Goal: Task Accomplishment & Management: Manage account settings

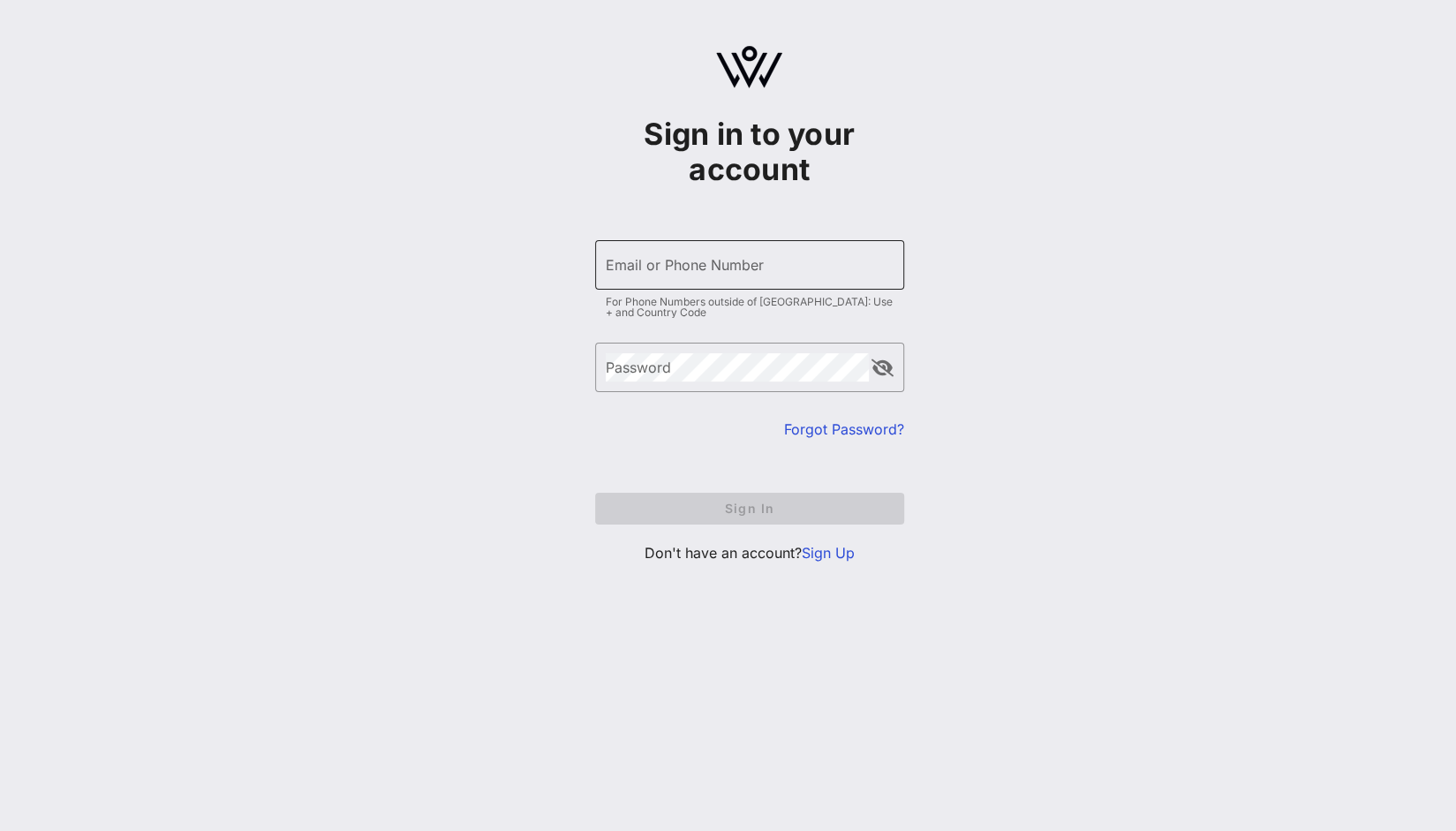
click at [697, 285] on div "Email or Phone Number" at bounding box center [750, 265] width 288 height 50
type input "[EMAIL_ADDRESS][DOMAIN_NAME]"
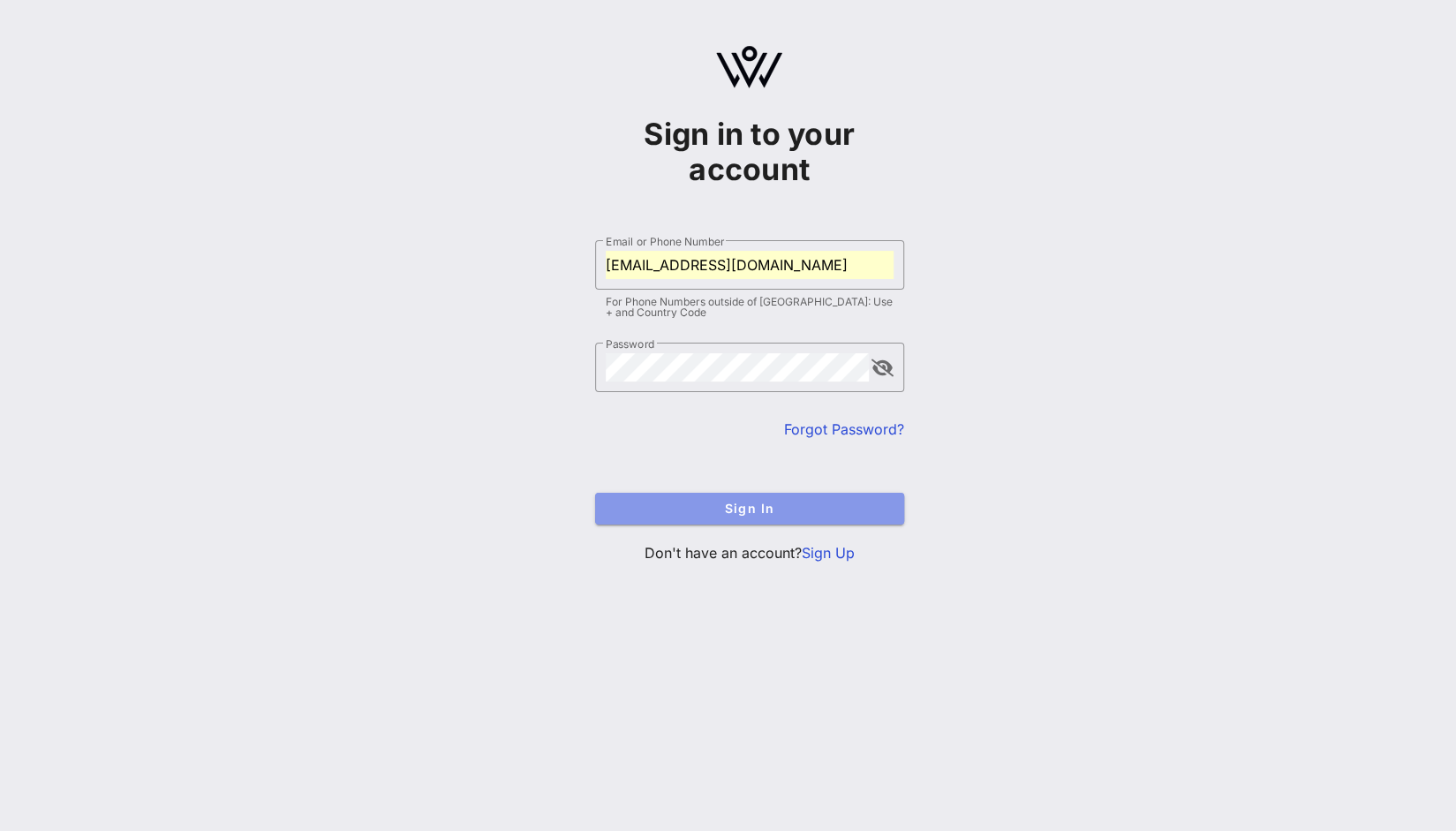
click at [718, 499] on button "Sign In" at bounding box center [750, 508] width 309 height 32
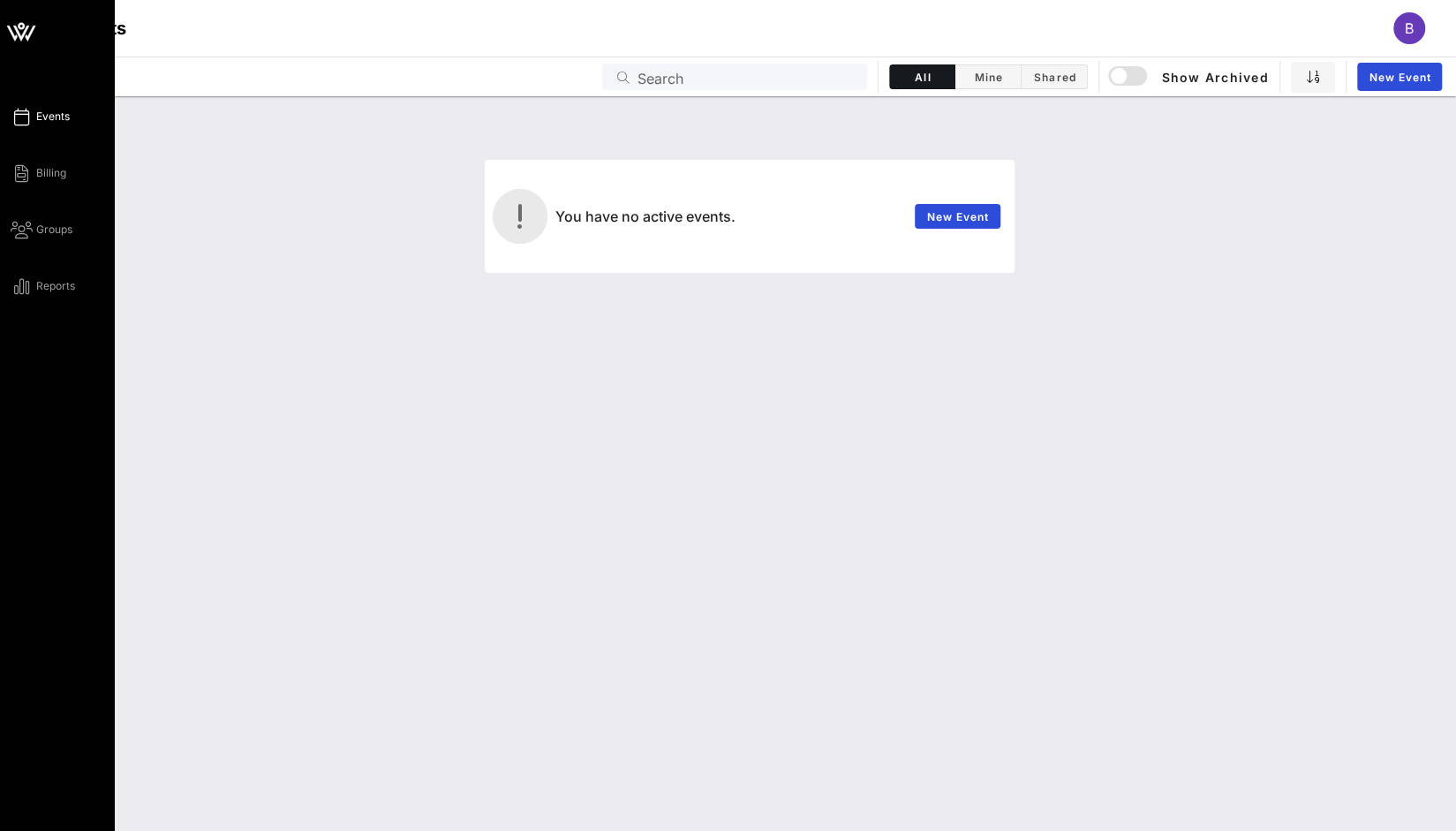
click at [55, 122] on span "Events" at bounding box center [53, 117] width 34 height 16
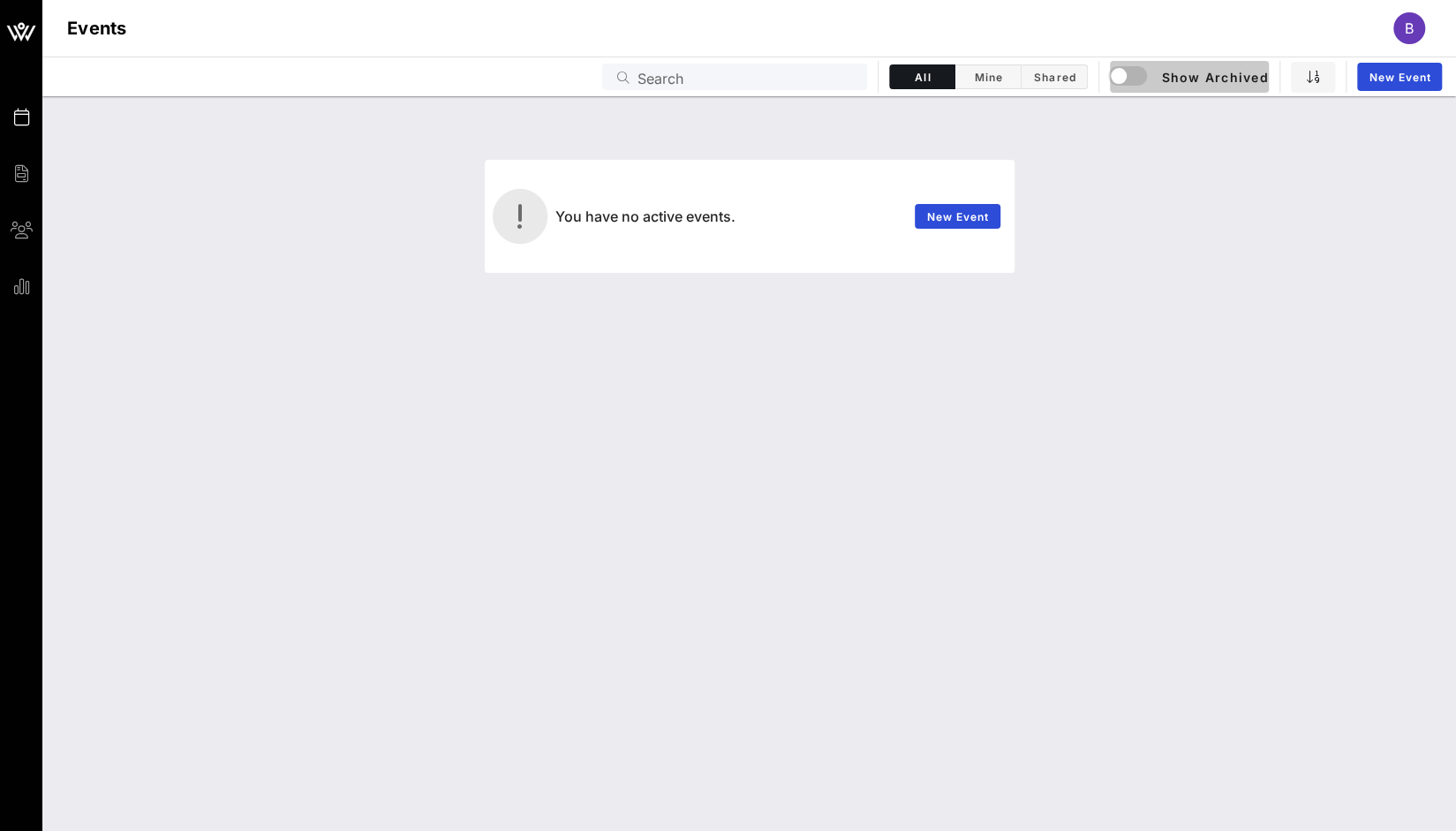
click at [1202, 81] on span "Show Archived" at bounding box center [1190, 77] width 157 height 21
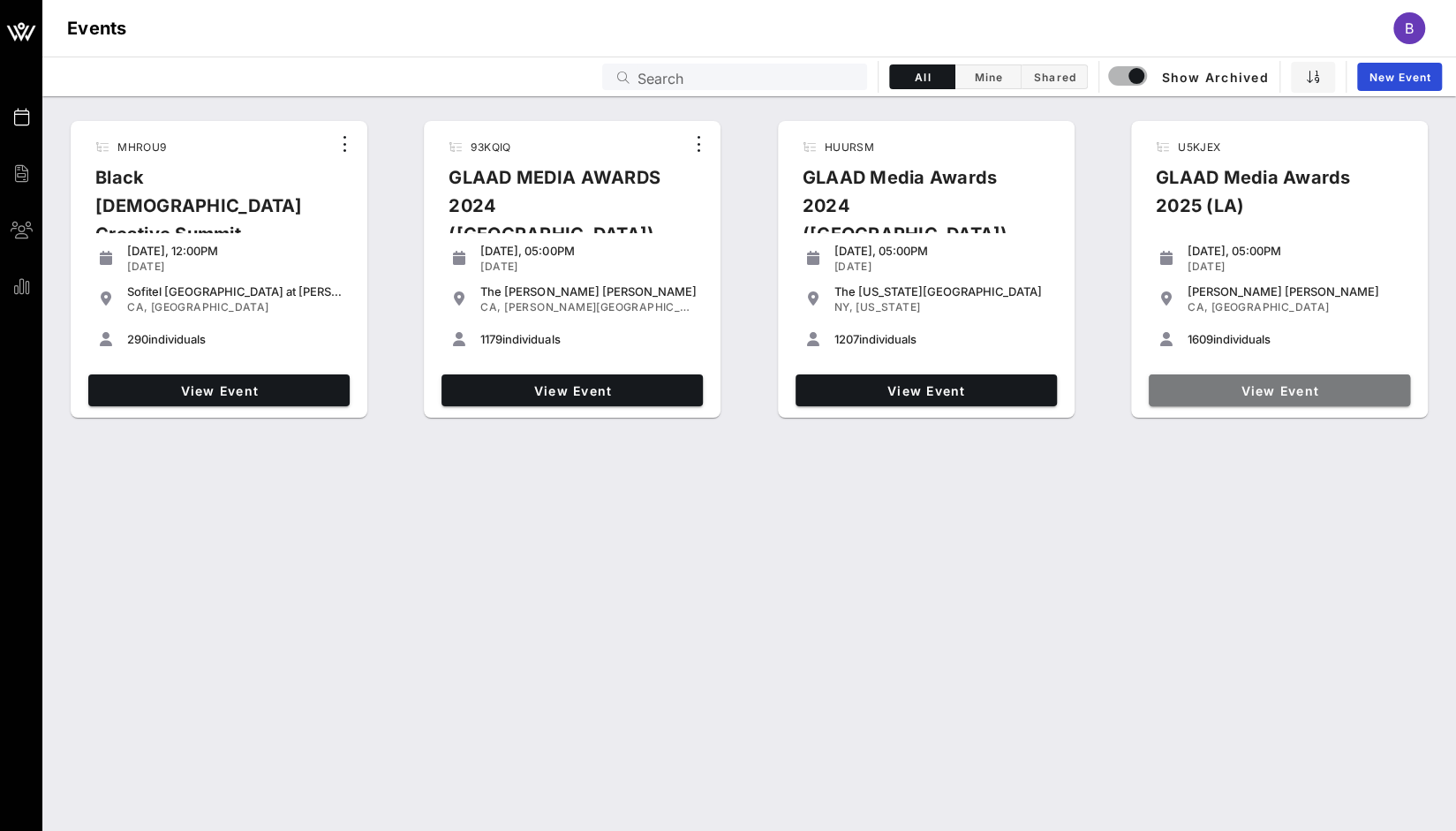
click at [1263, 389] on span "View Event" at bounding box center [1280, 391] width 248 height 15
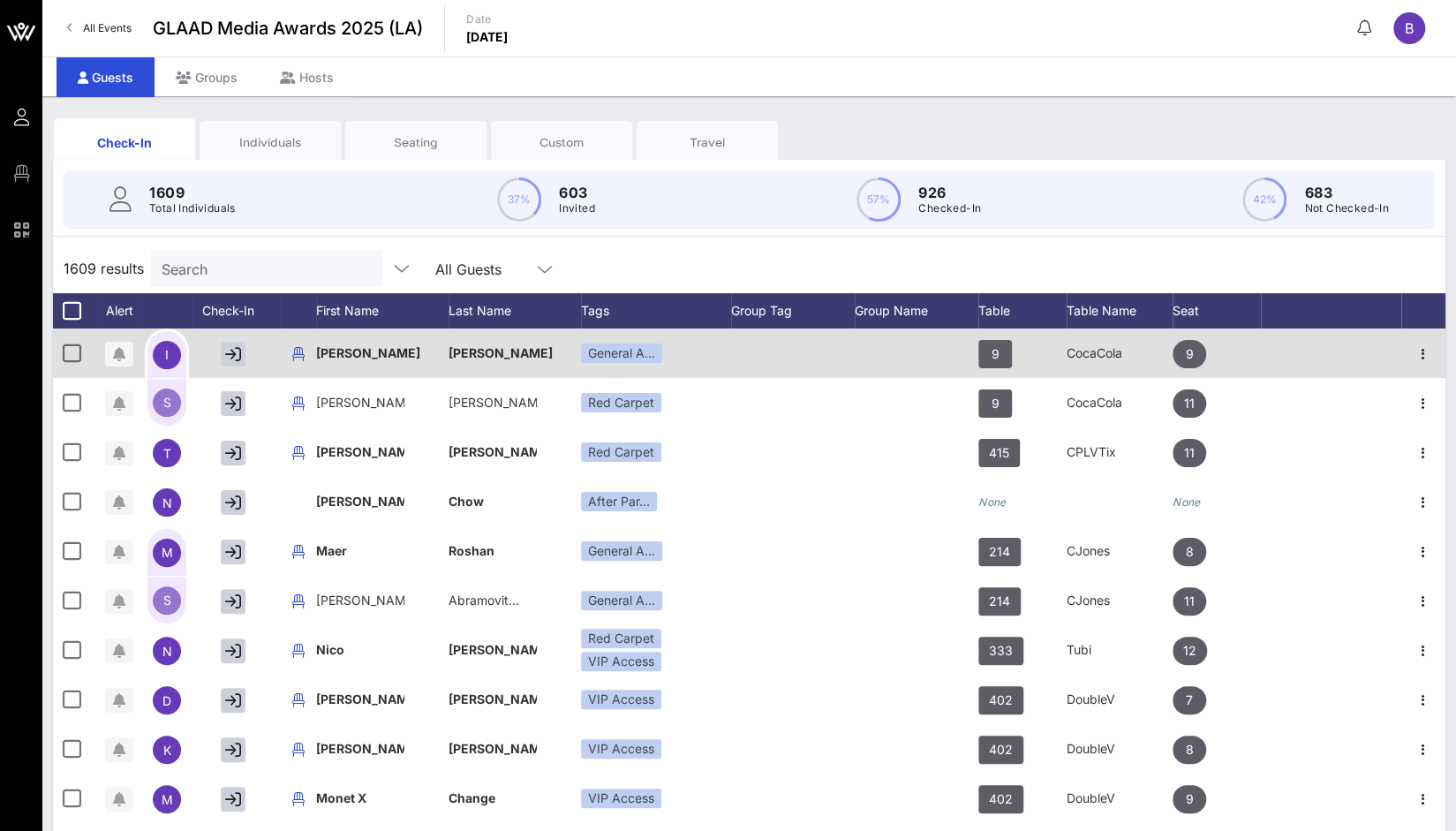
click at [812, 345] on div at bounding box center [793, 354] width 124 height 50
click at [526, 369] on div "[PERSON_NAME]" at bounding box center [515, 354] width 133 height 50
click at [444, 353] on div "[PERSON_NAME]" at bounding box center [383, 354] width 133 height 50
click at [1413, 351] on icon "button" at bounding box center [1423, 355] width 21 height 21
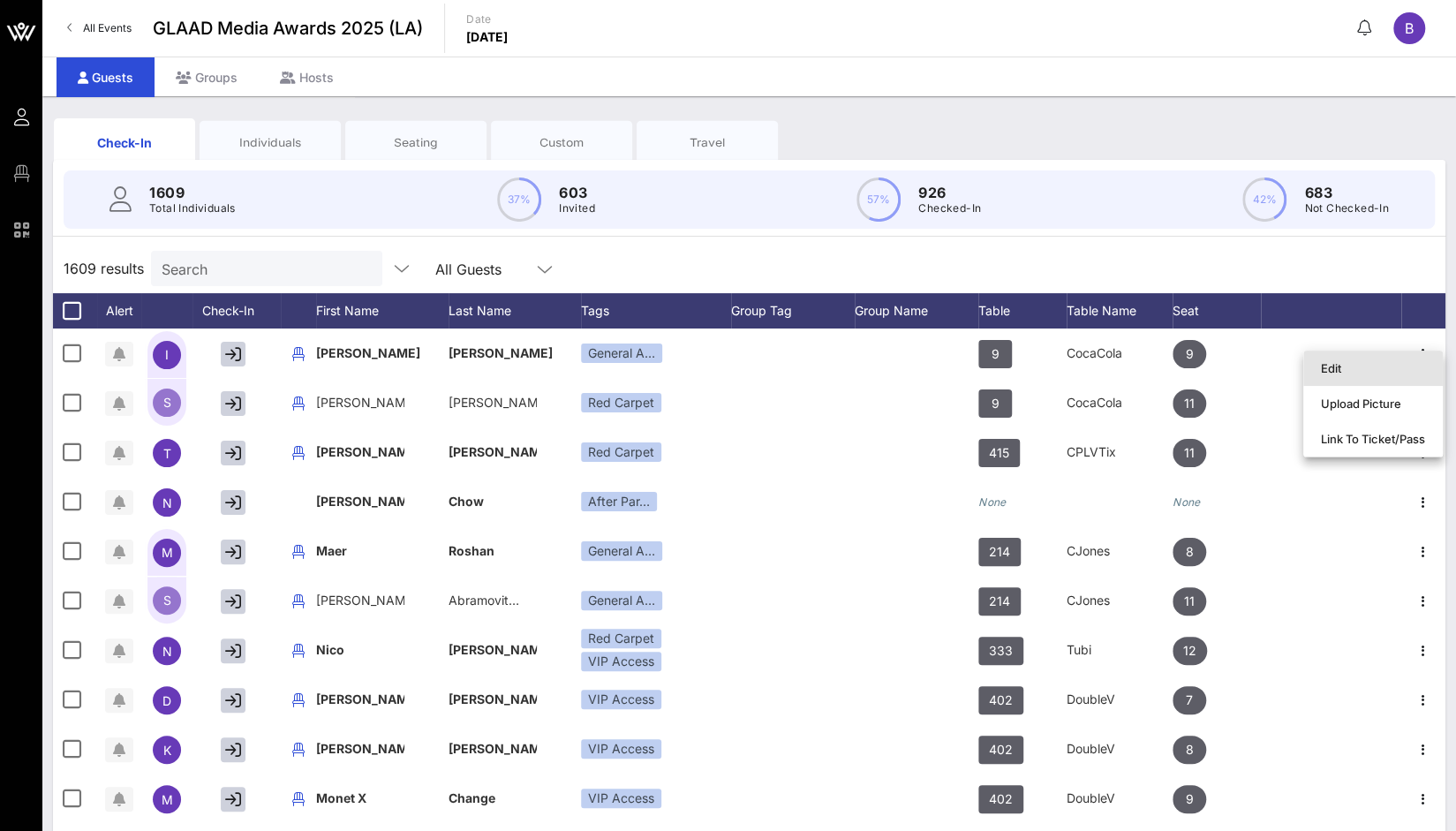
click at [1395, 366] on div "Edit" at bounding box center [1373, 369] width 104 height 14
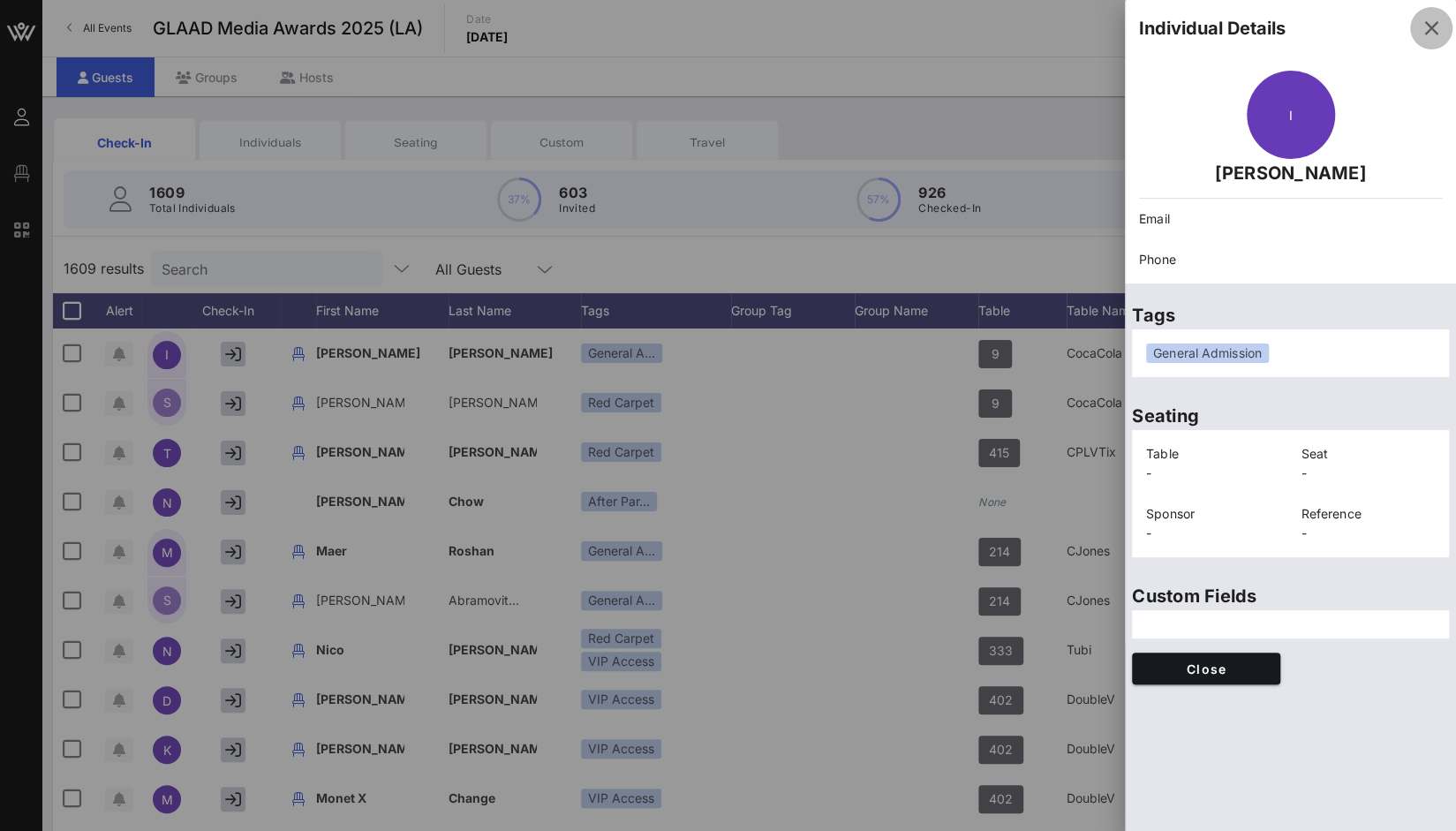
click at [1434, 27] on icon "button" at bounding box center [1431, 28] width 21 height 21
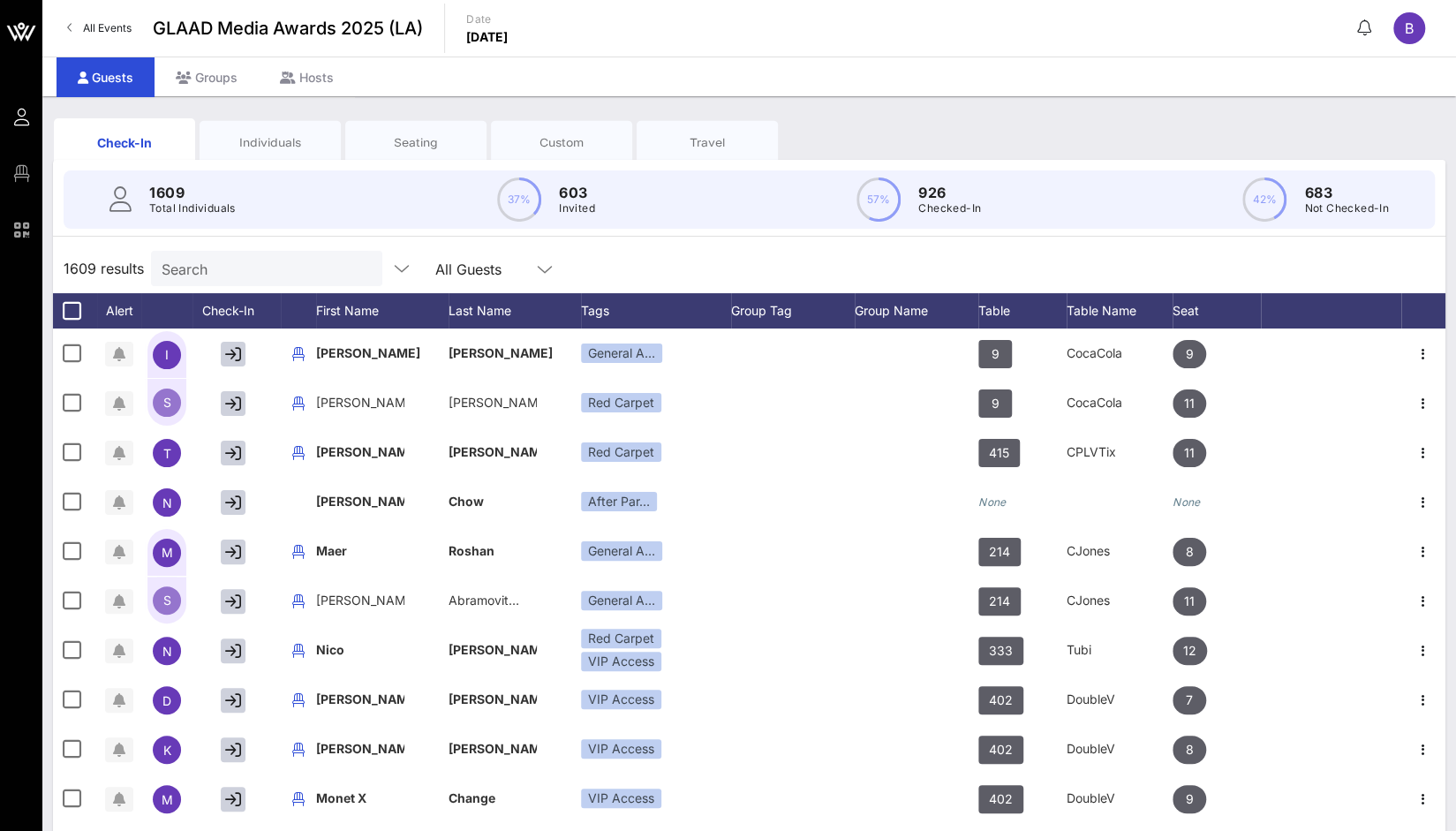
click at [242, 139] on div "Individuals" at bounding box center [271, 142] width 115 height 17
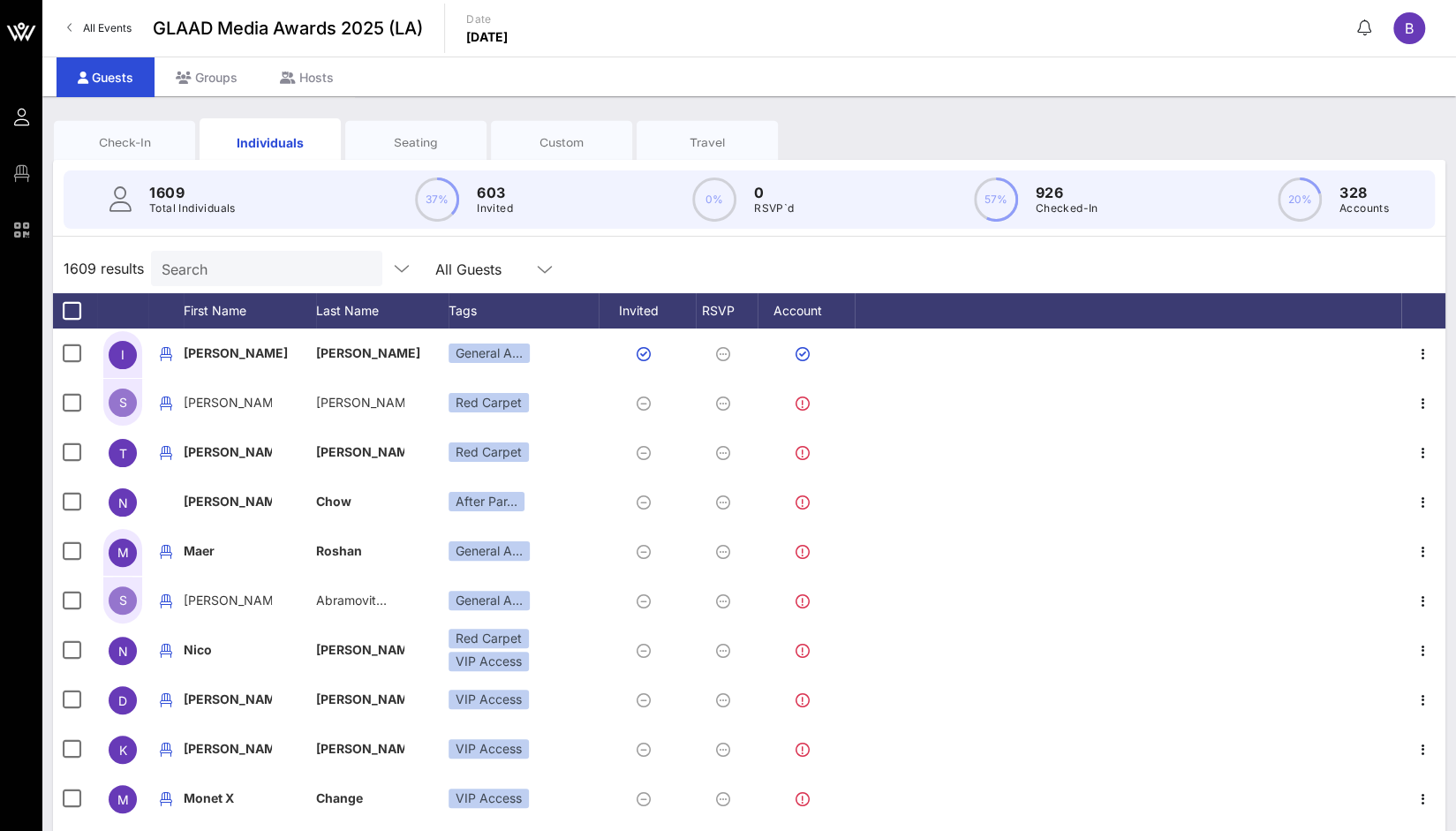
click at [149, 138] on div "Check-In" at bounding box center [125, 142] width 115 height 17
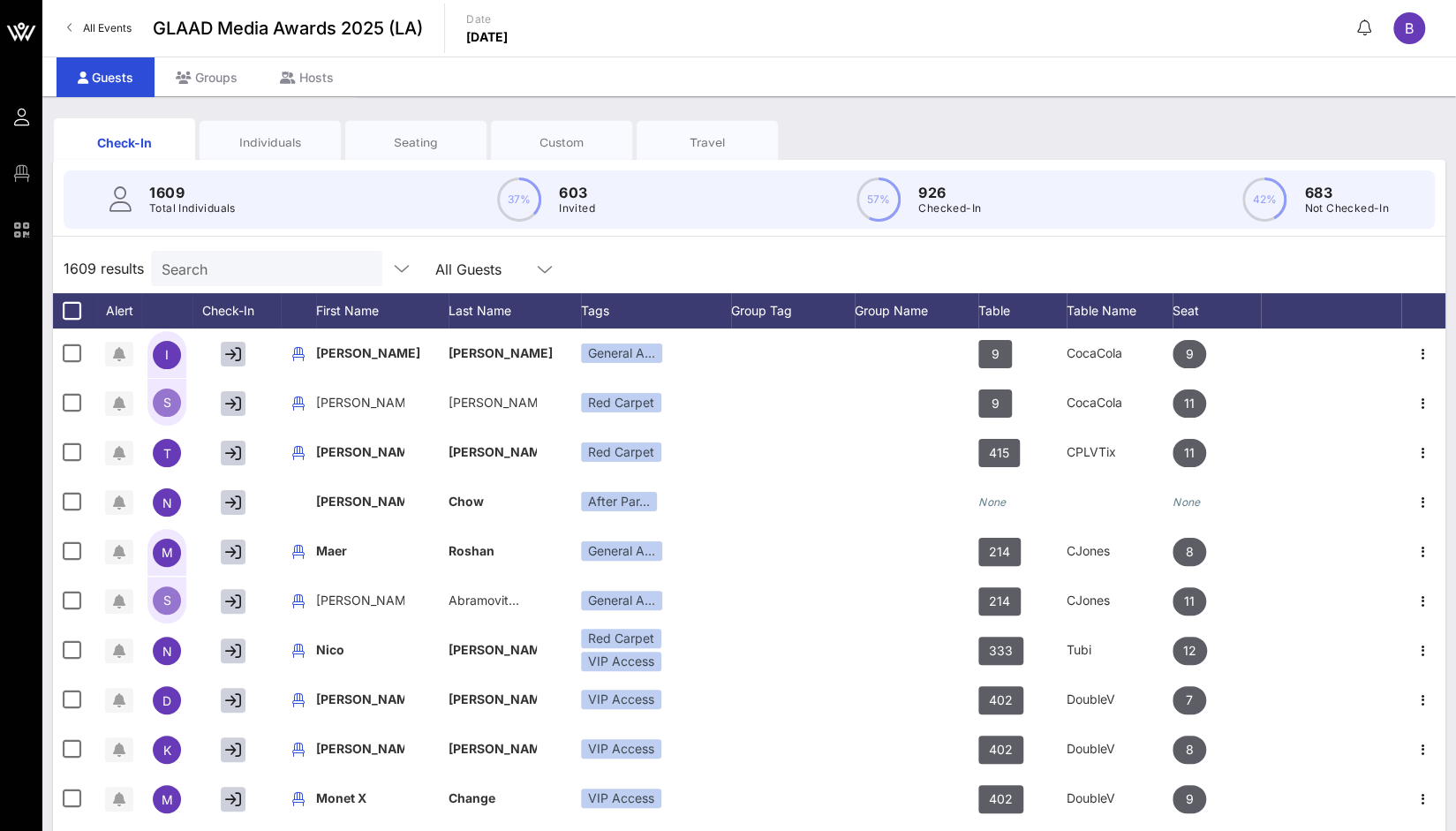
click at [476, 266] on div "All Guests" at bounding box center [469, 270] width 66 height 16
click at [736, 247] on div "1609 results Search All Guests" at bounding box center [749, 269] width 1392 height 50
click at [297, 137] on div "Individuals" at bounding box center [271, 142] width 115 height 17
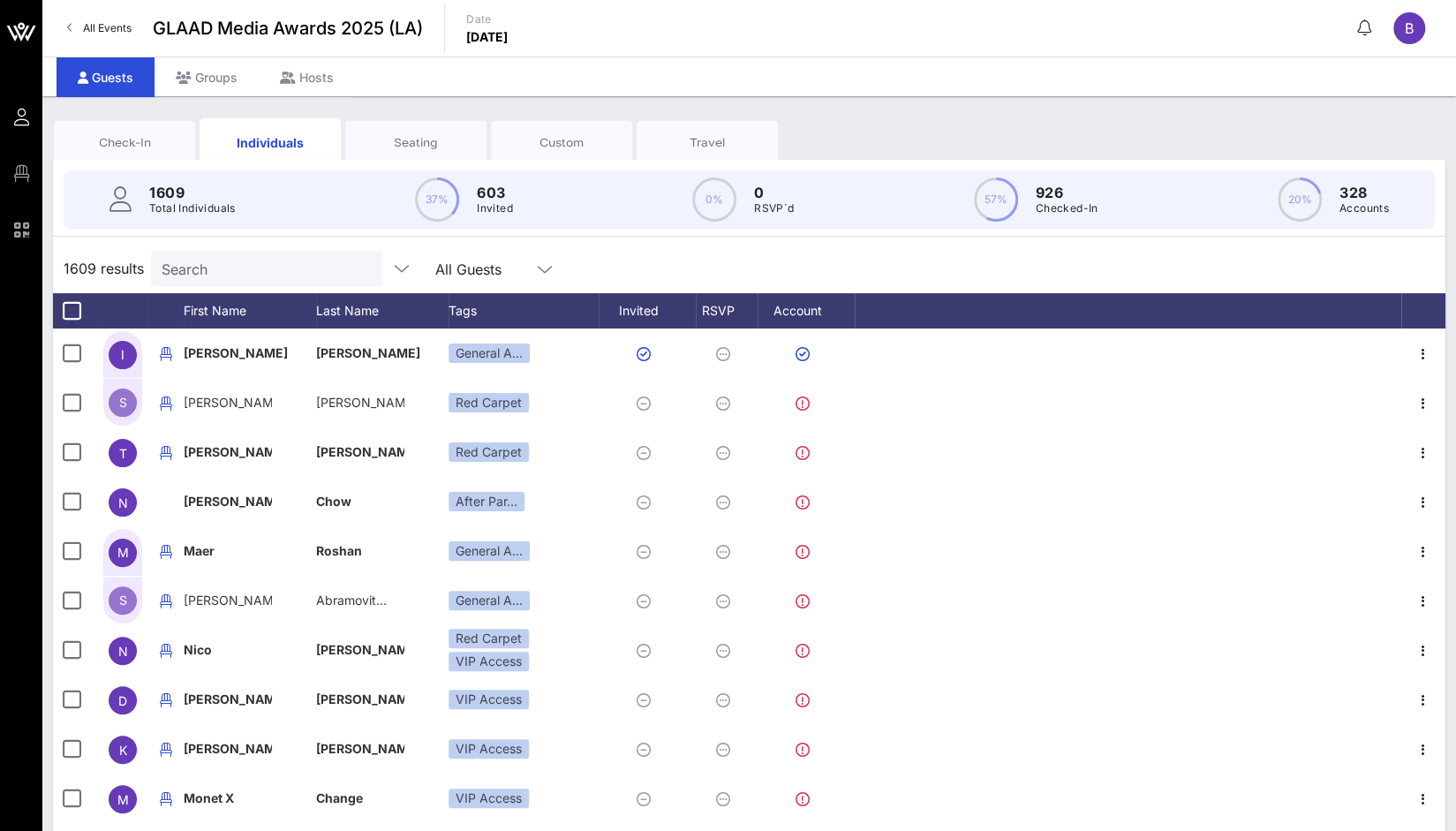
click at [537, 259] on icon at bounding box center [545, 270] width 16 height 21
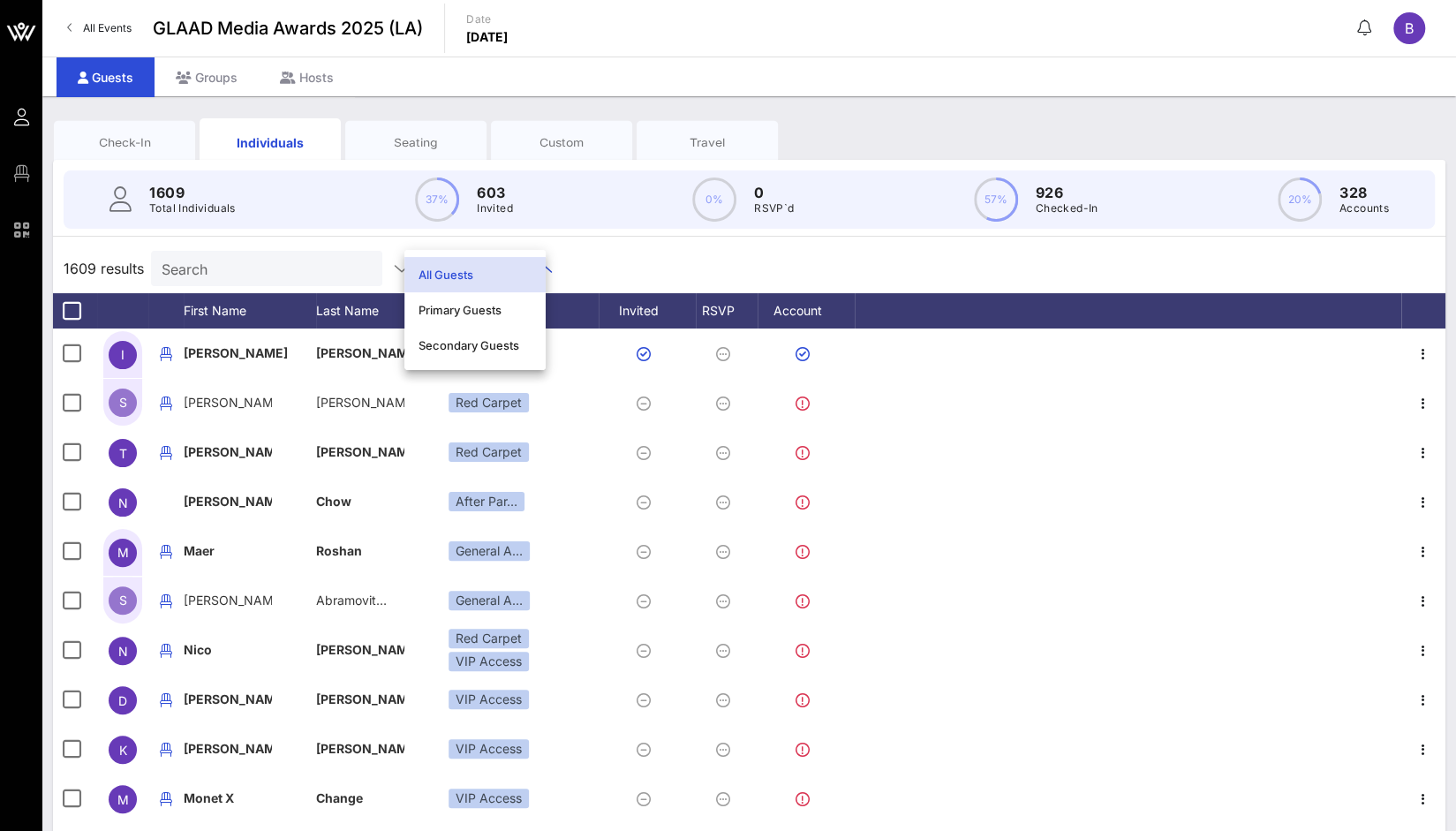
click at [675, 245] on div "1609 results Search All Guests" at bounding box center [749, 269] width 1392 height 50
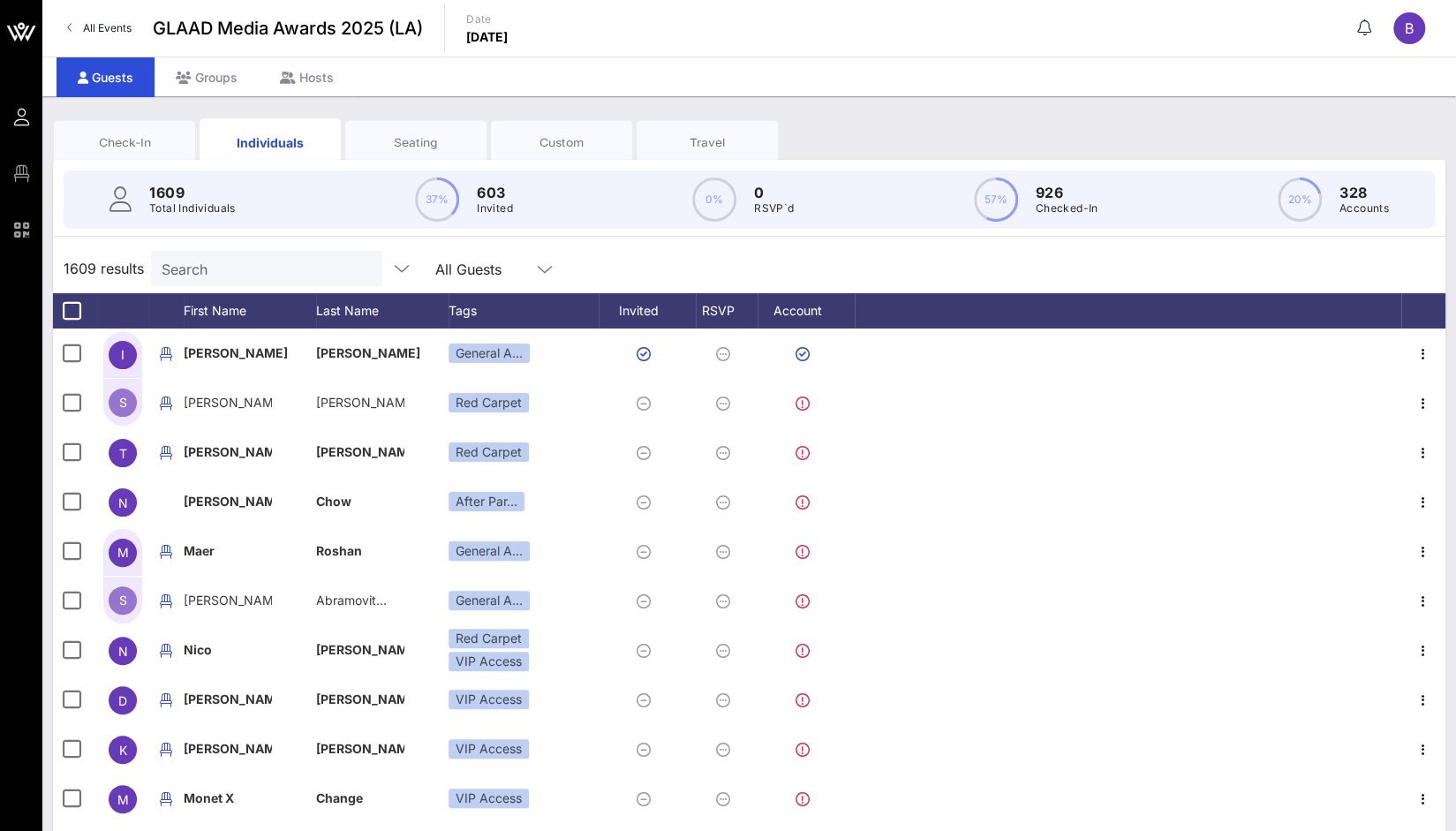
click at [400, 140] on div "Seating" at bounding box center [416, 142] width 115 height 17
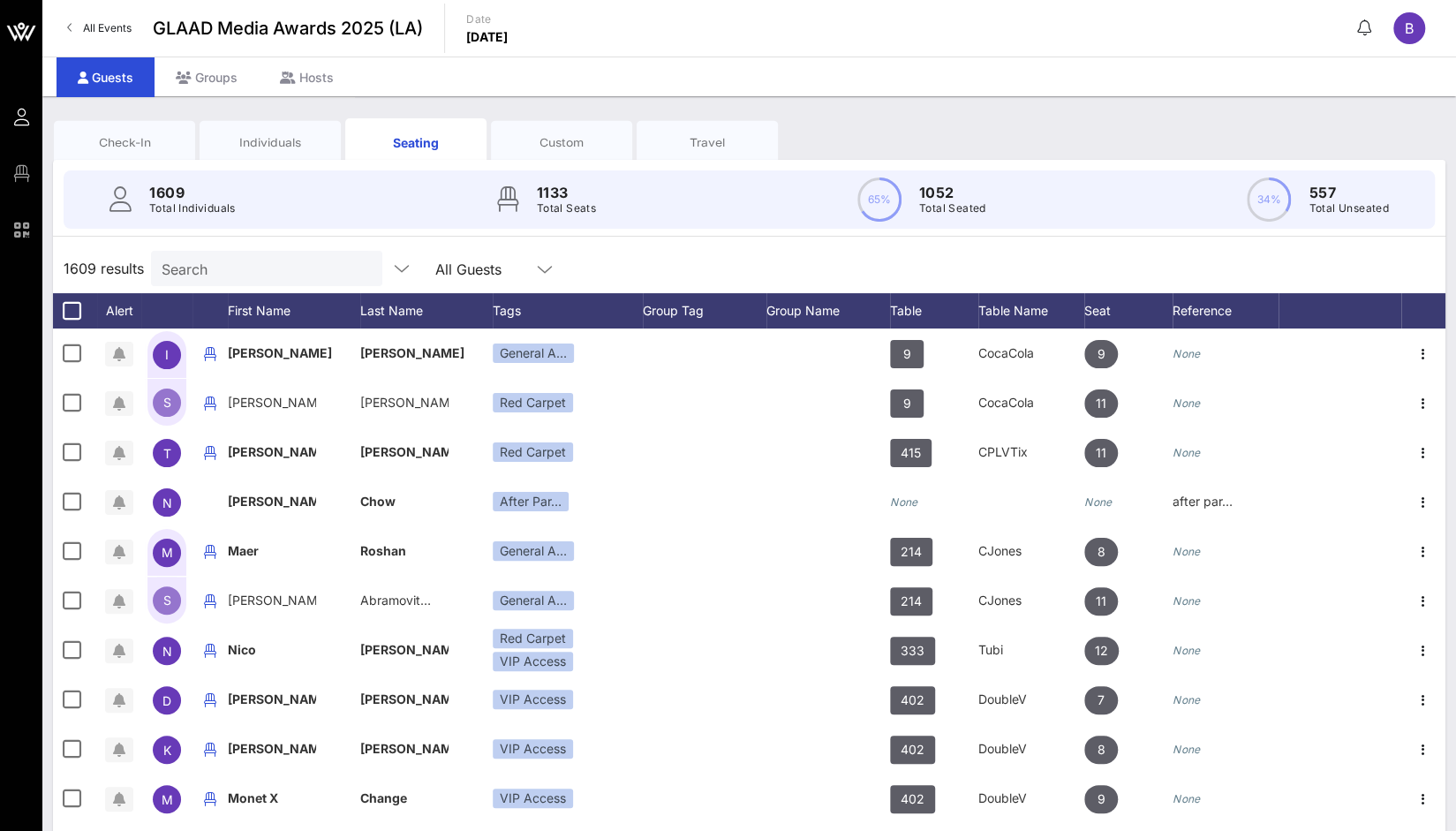
click at [548, 128] on div "Custom" at bounding box center [561, 142] width 141 height 44
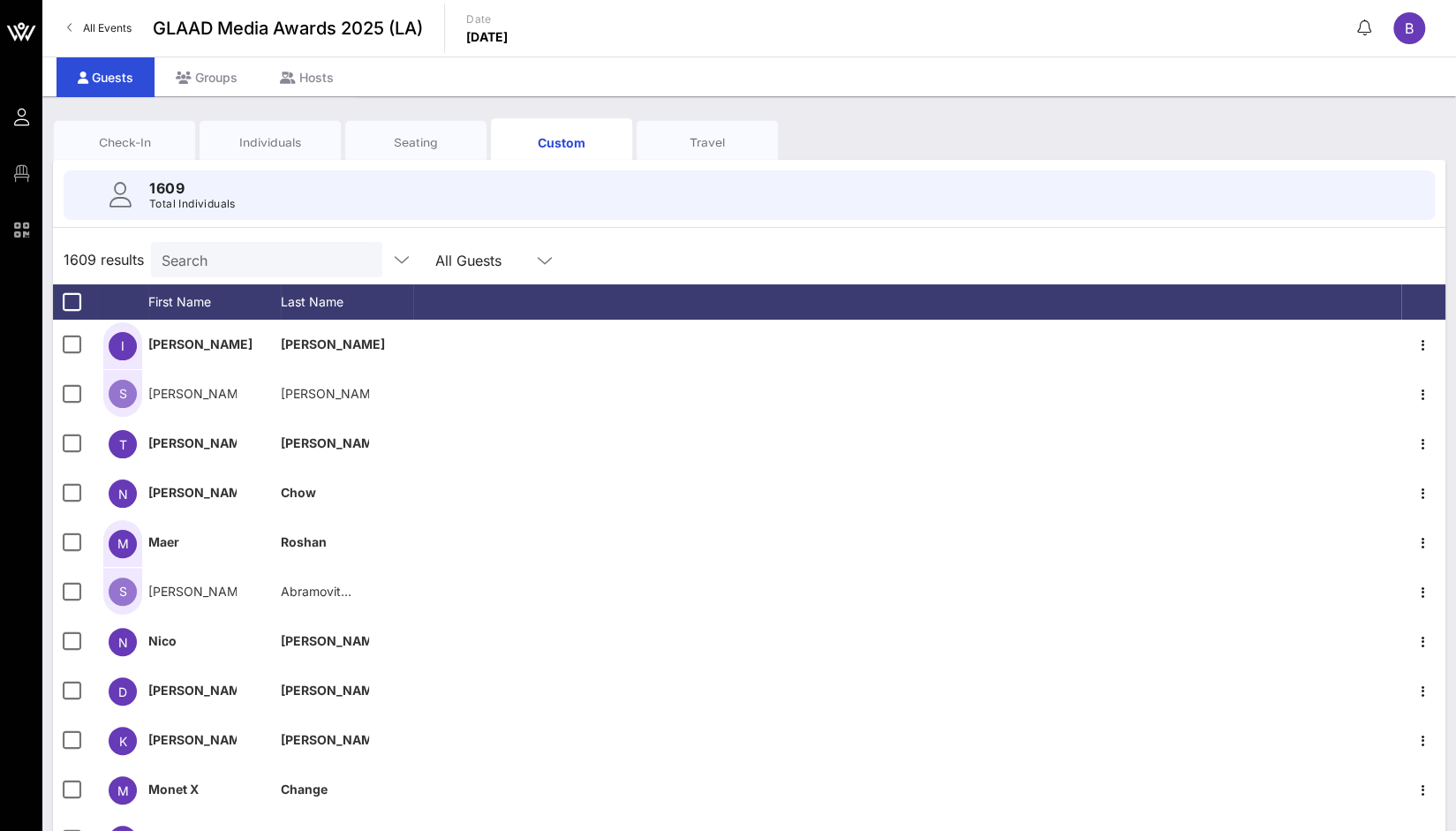
click at [687, 136] on div "Travel" at bounding box center [707, 142] width 115 height 17
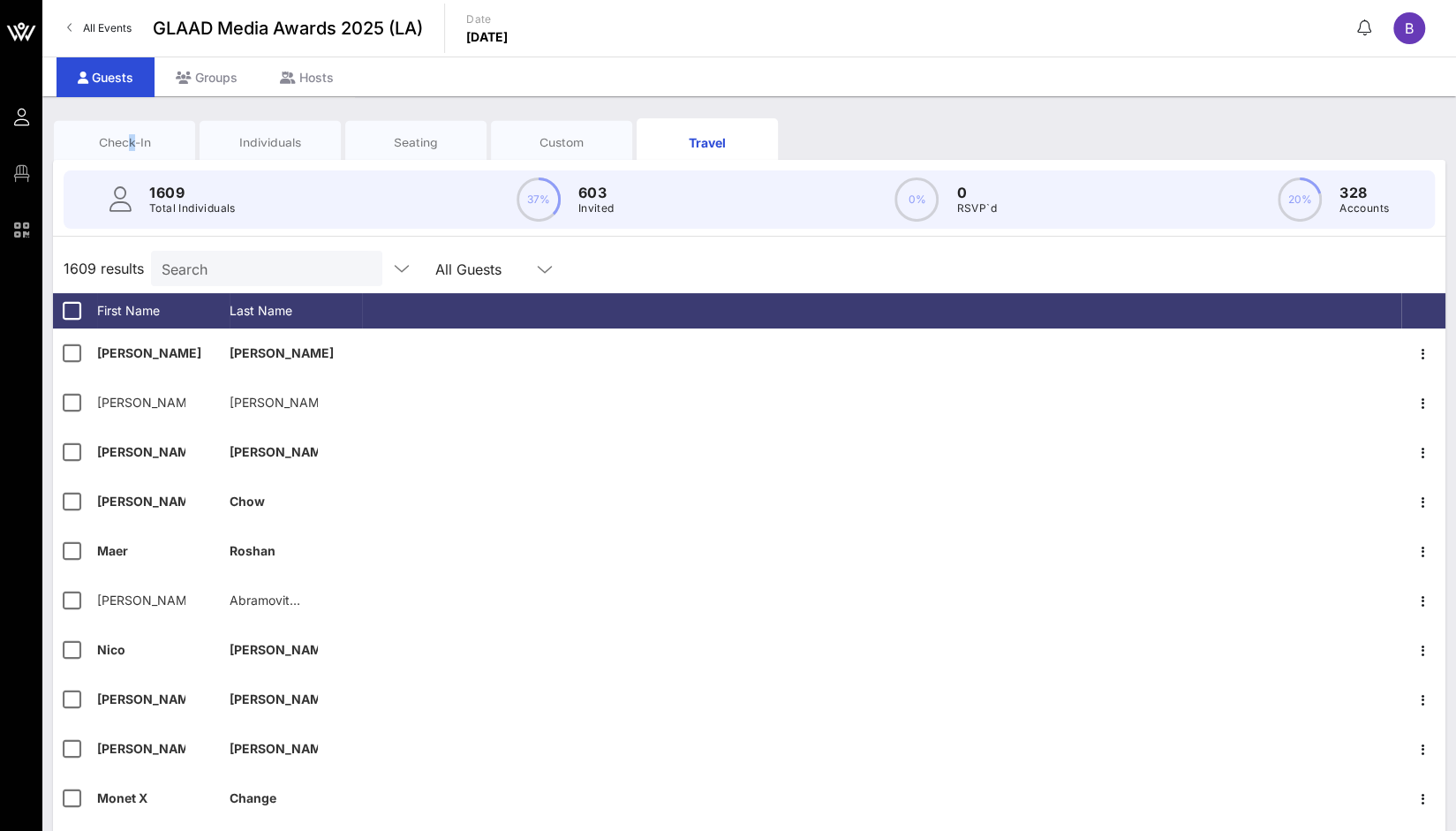
click at [131, 146] on div "Check-In" at bounding box center [125, 142] width 115 height 17
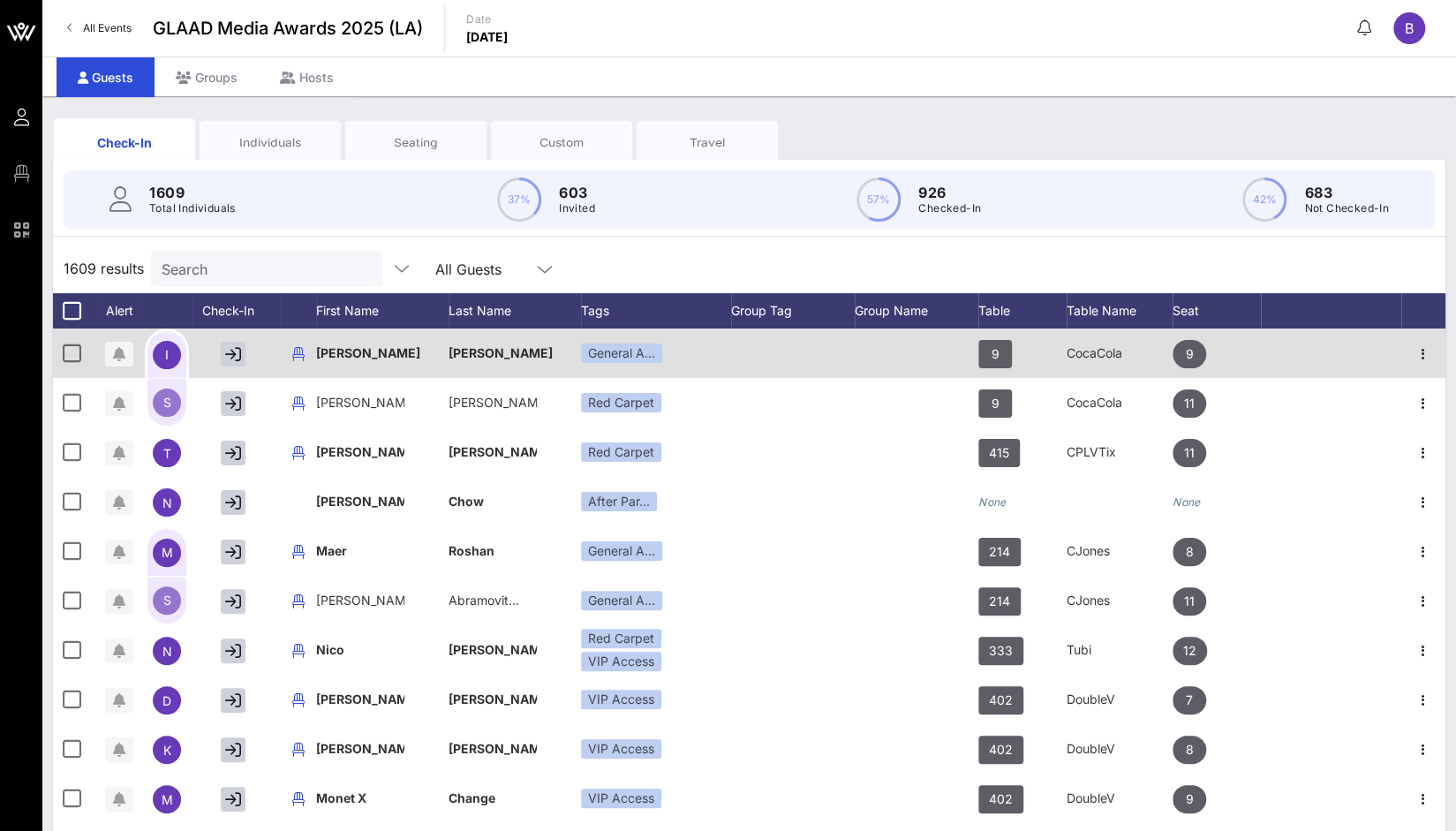
click at [477, 355] on span "[PERSON_NAME]" at bounding box center [500, 353] width 104 height 15
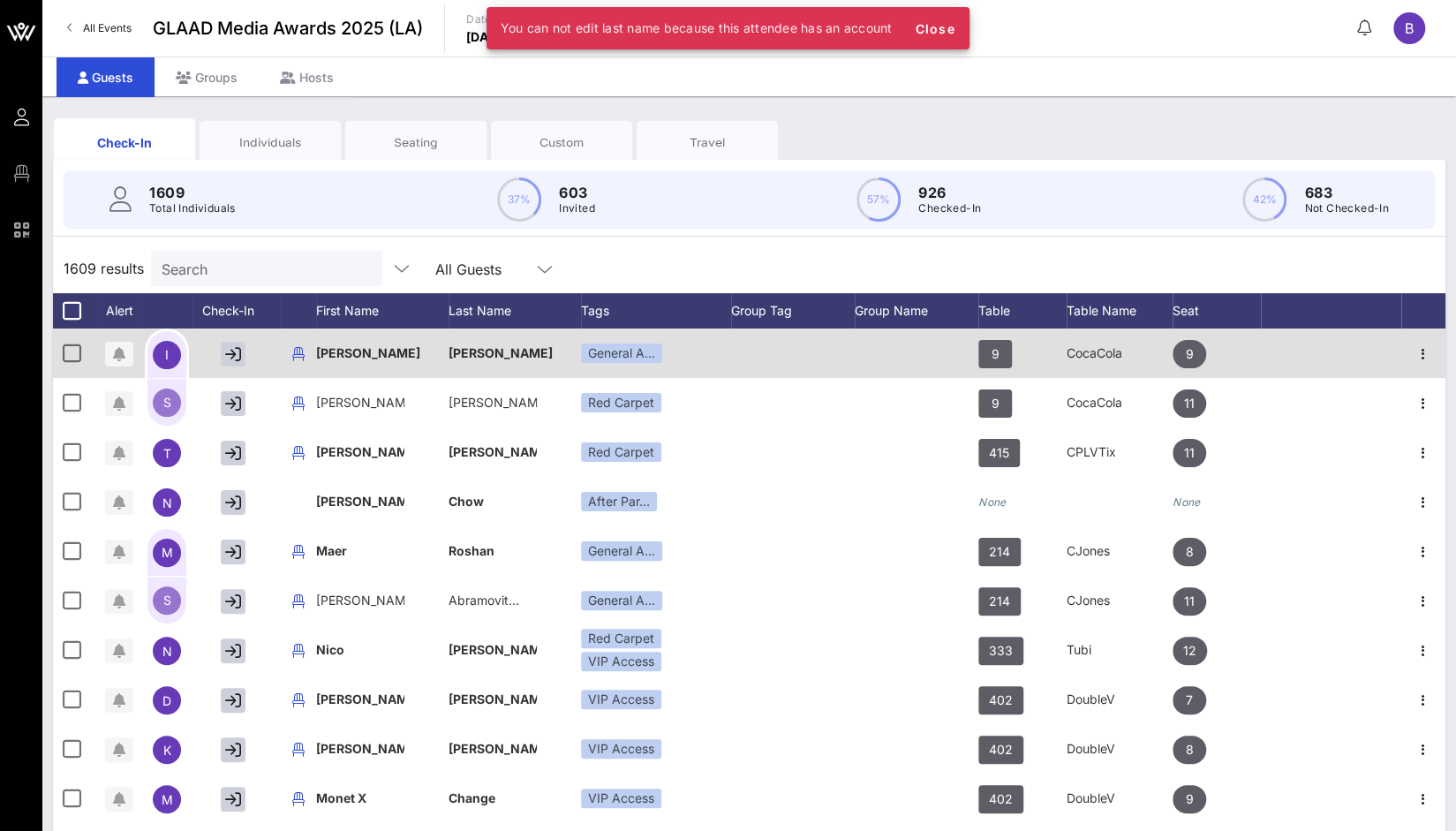
click at [477, 355] on span "[PERSON_NAME]" at bounding box center [500, 353] width 104 height 15
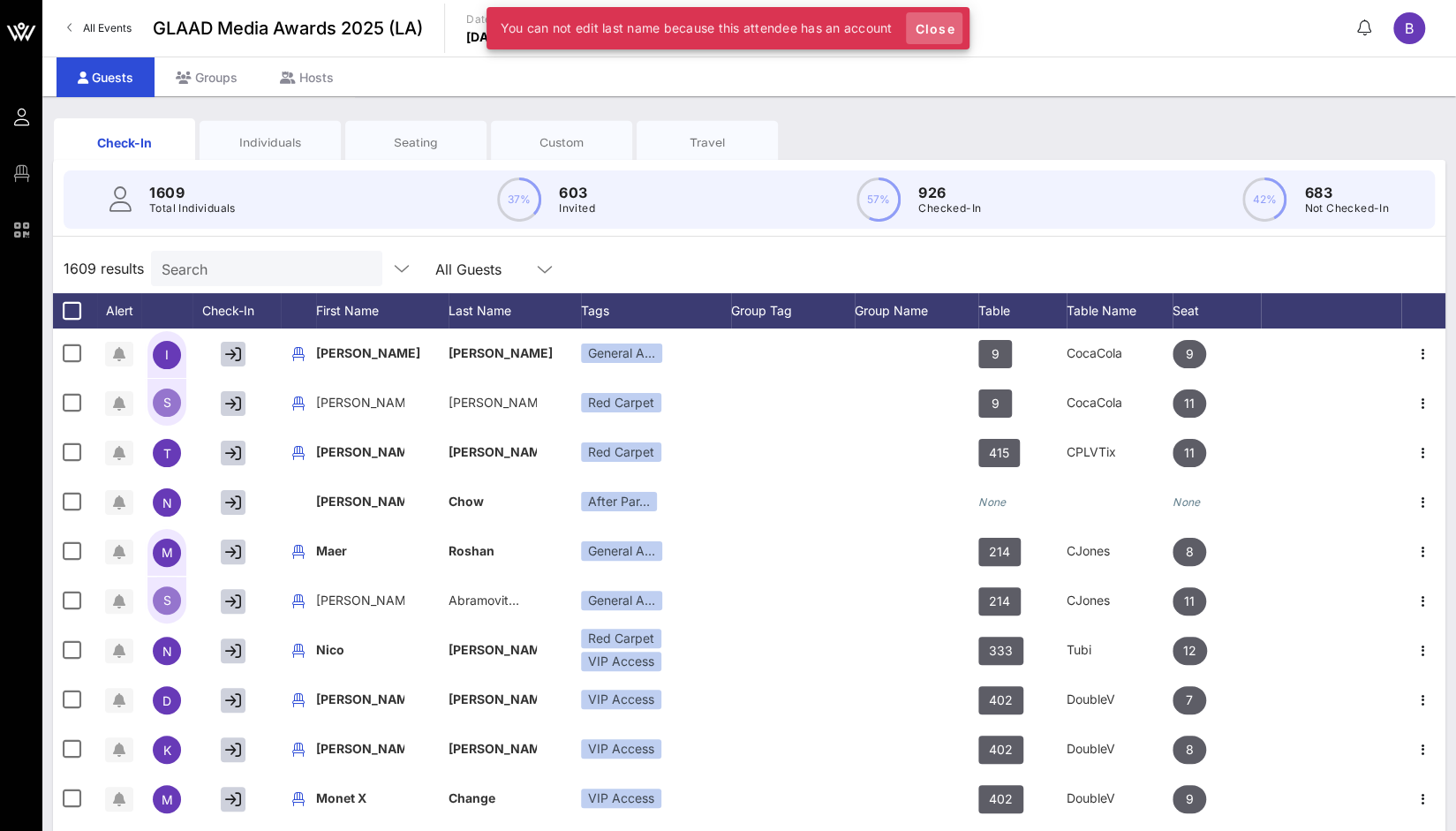
click at [943, 26] on span "Close" at bounding box center [934, 28] width 42 height 15
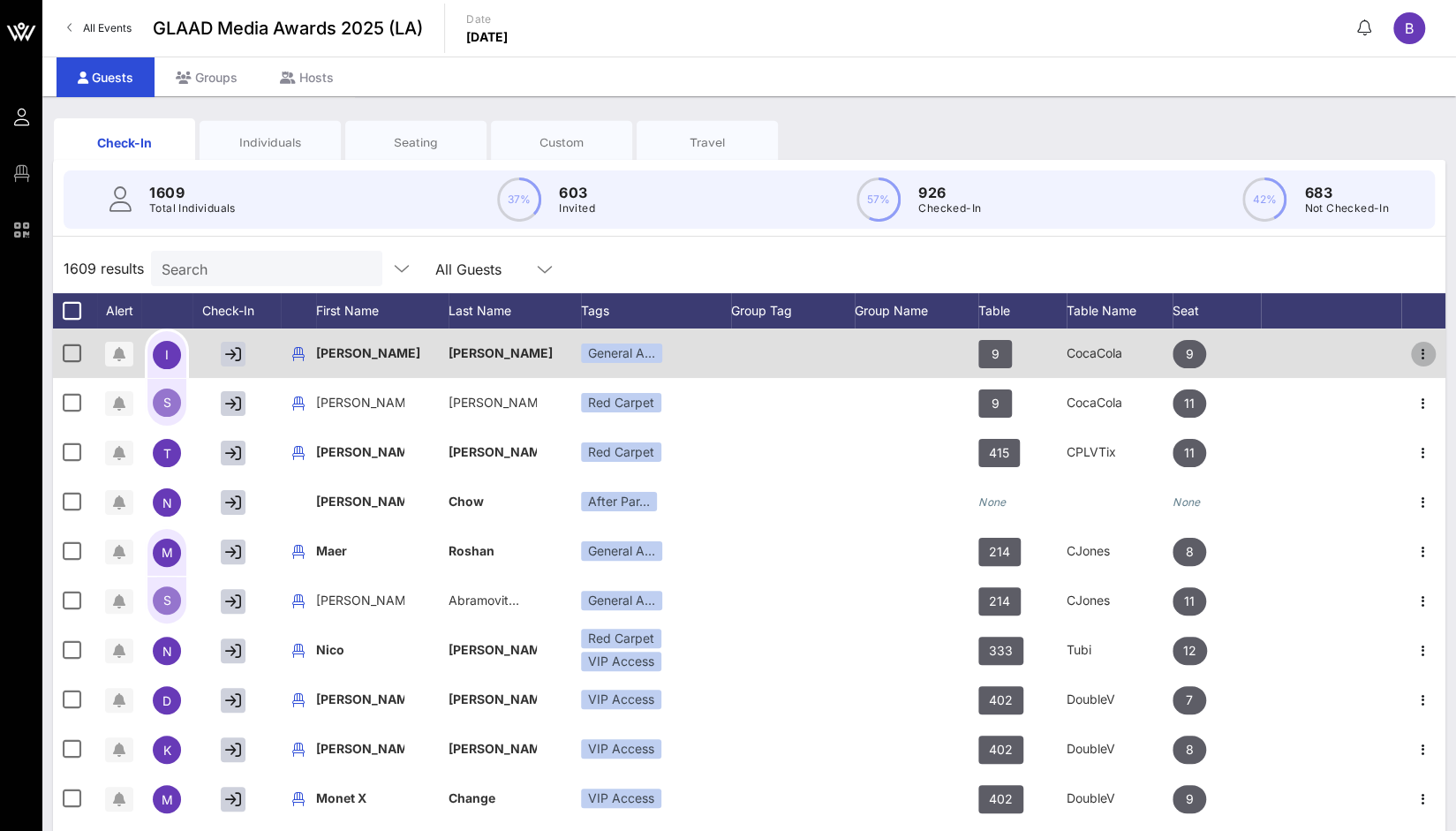
click at [1413, 348] on icon "button" at bounding box center [1423, 355] width 21 height 21
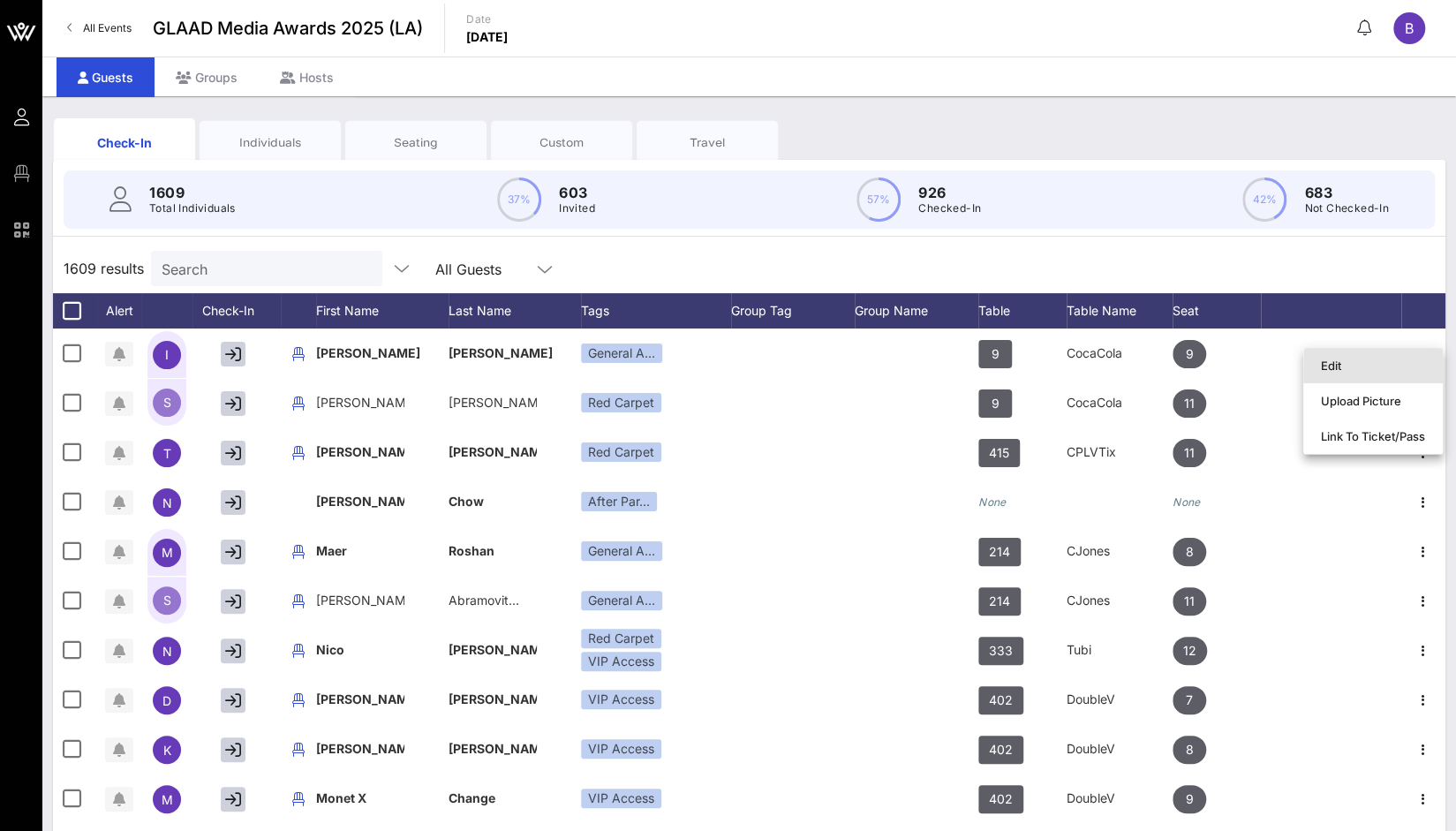
click at [1330, 360] on div "Edit" at bounding box center [1373, 366] width 104 height 14
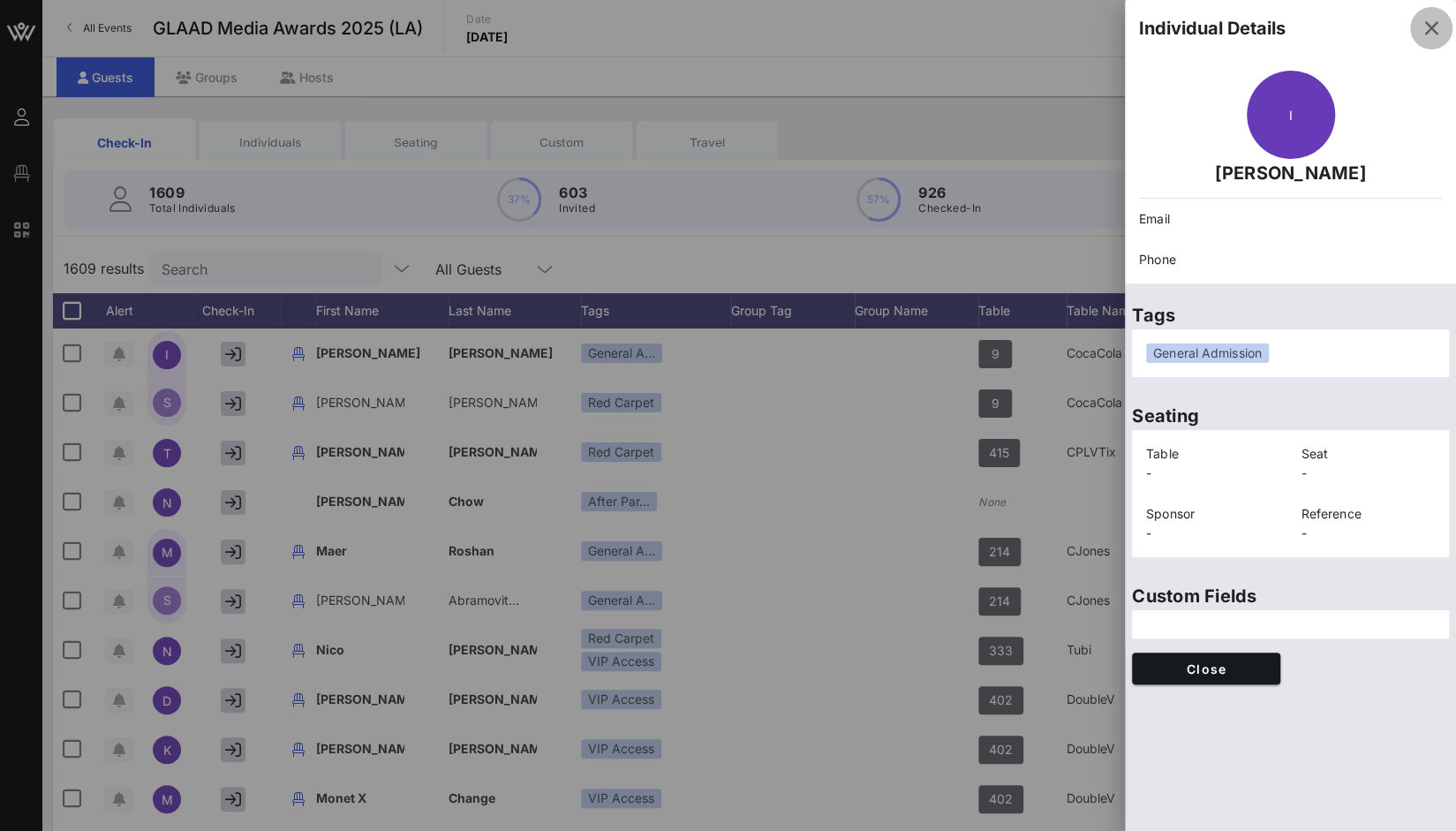
click at [1438, 22] on icon "button" at bounding box center [1431, 28] width 21 height 21
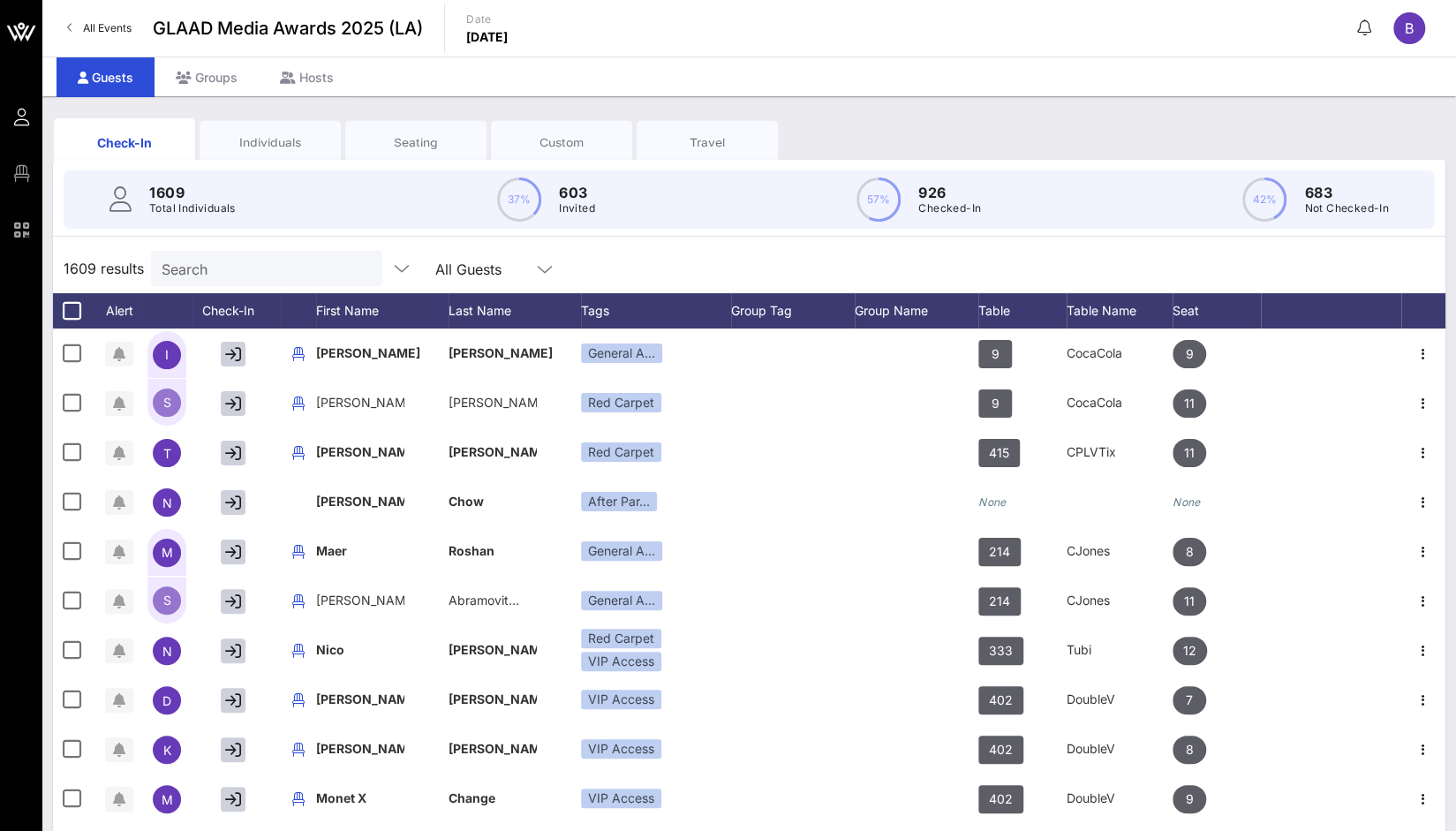
click at [1413, 33] on span "B" at bounding box center [1409, 28] width 9 height 18
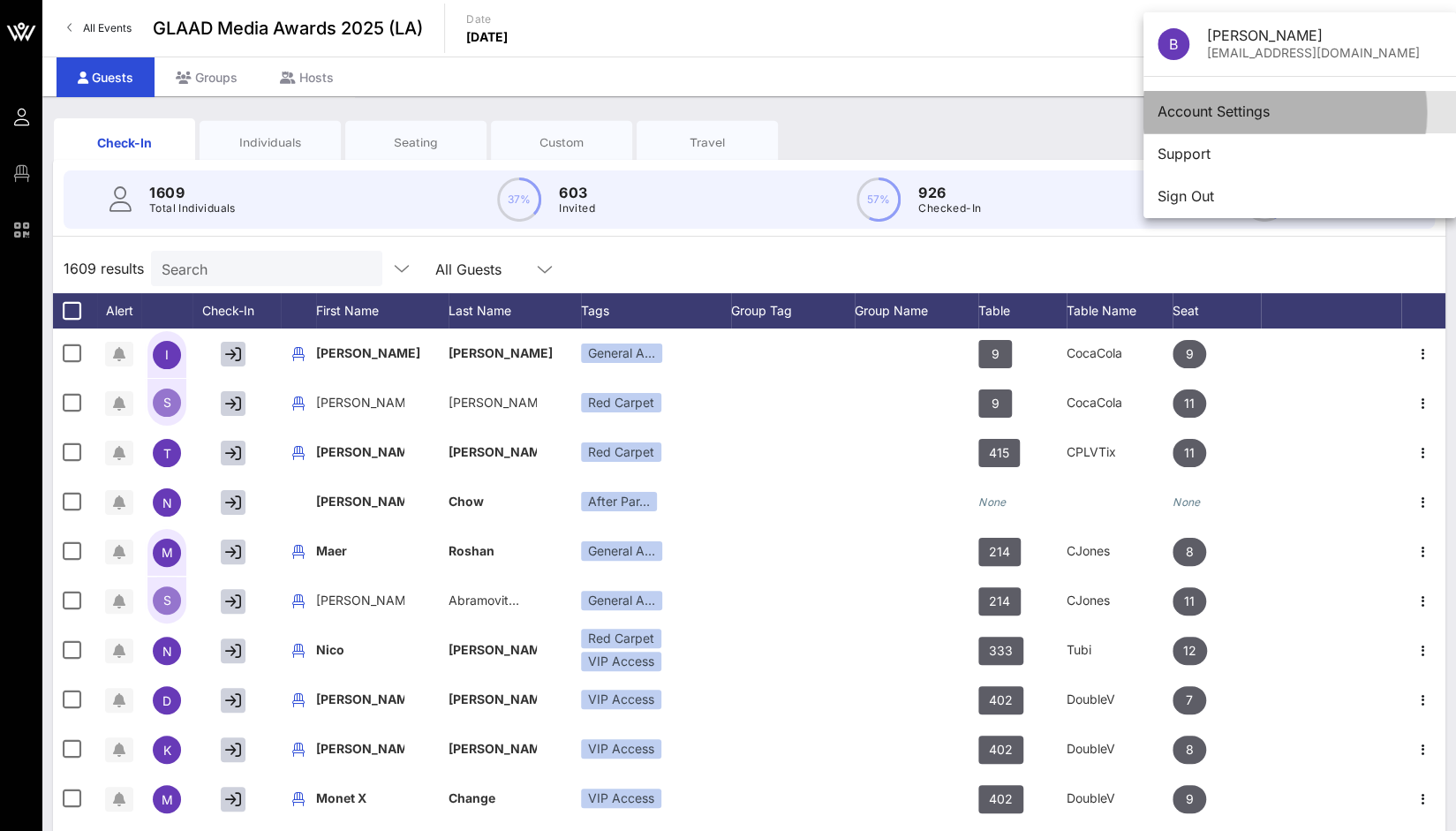
click at [1260, 123] on div "Account Settings" at bounding box center [1300, 111] width 285 height 38
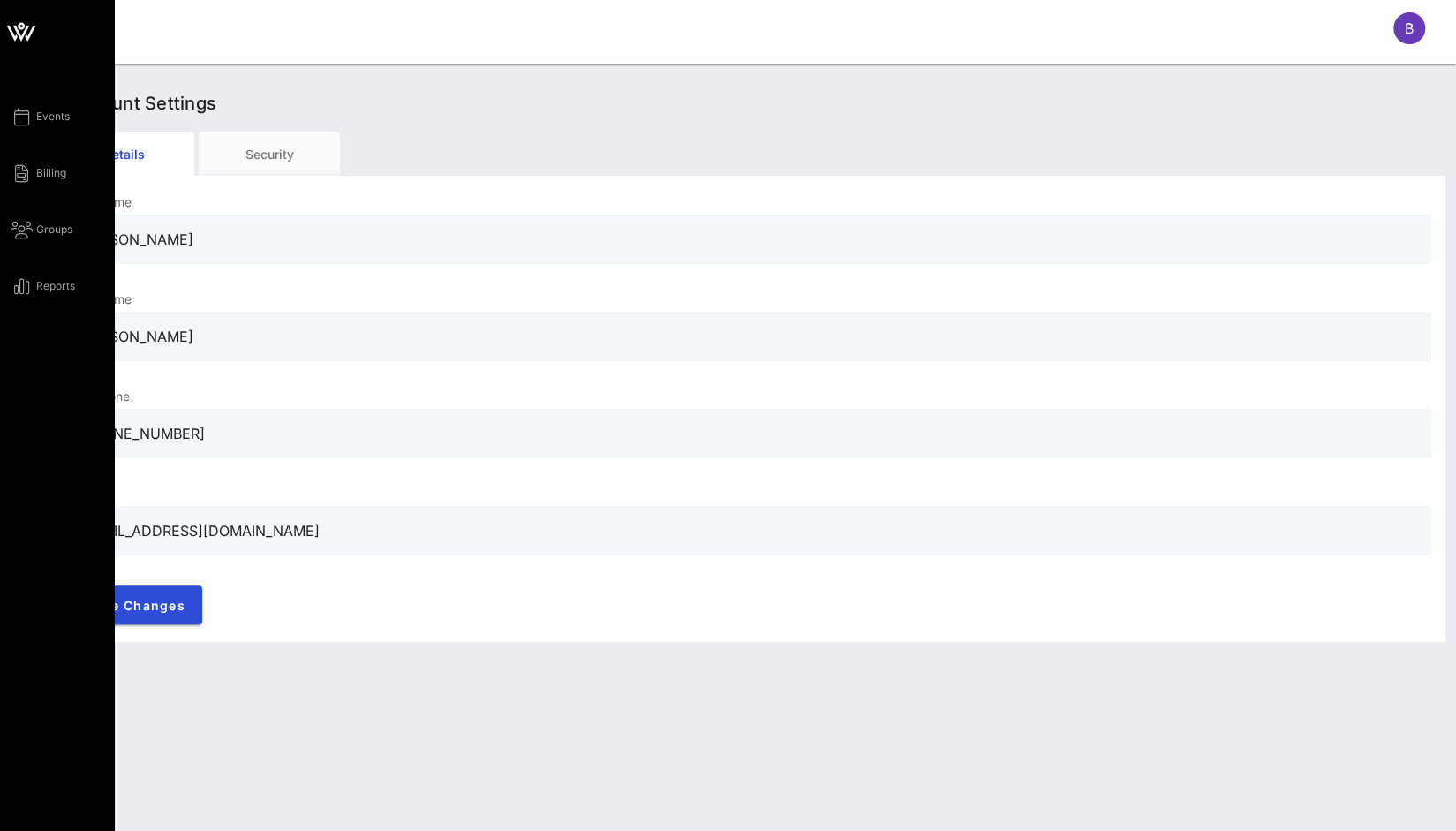
click at [19, 37] on icon at bounding box center [21, 32] width 42 height 42
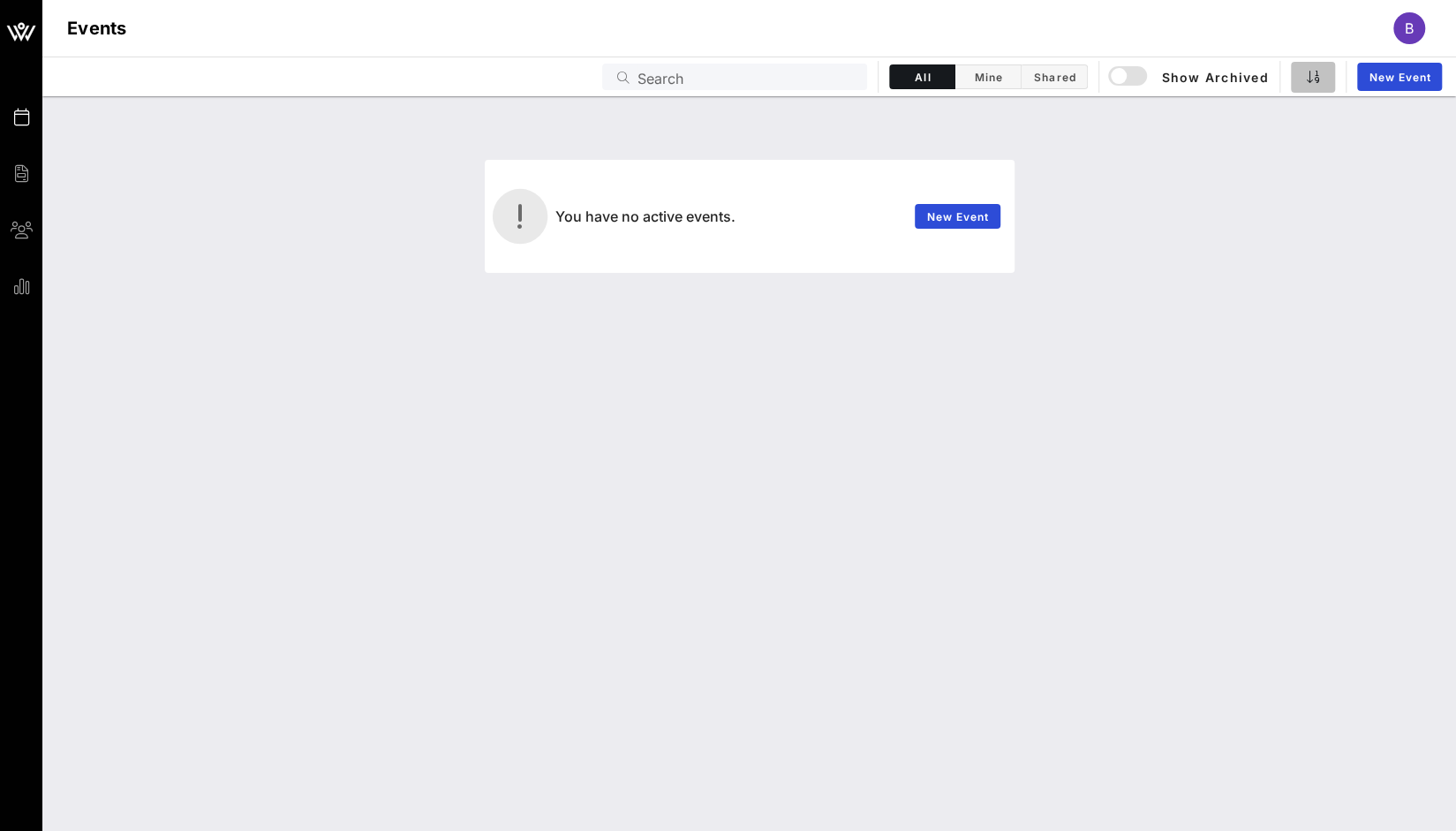
click at [1310, 78] on icon "button" at bounding box center [1314, 77] width 14 height 14
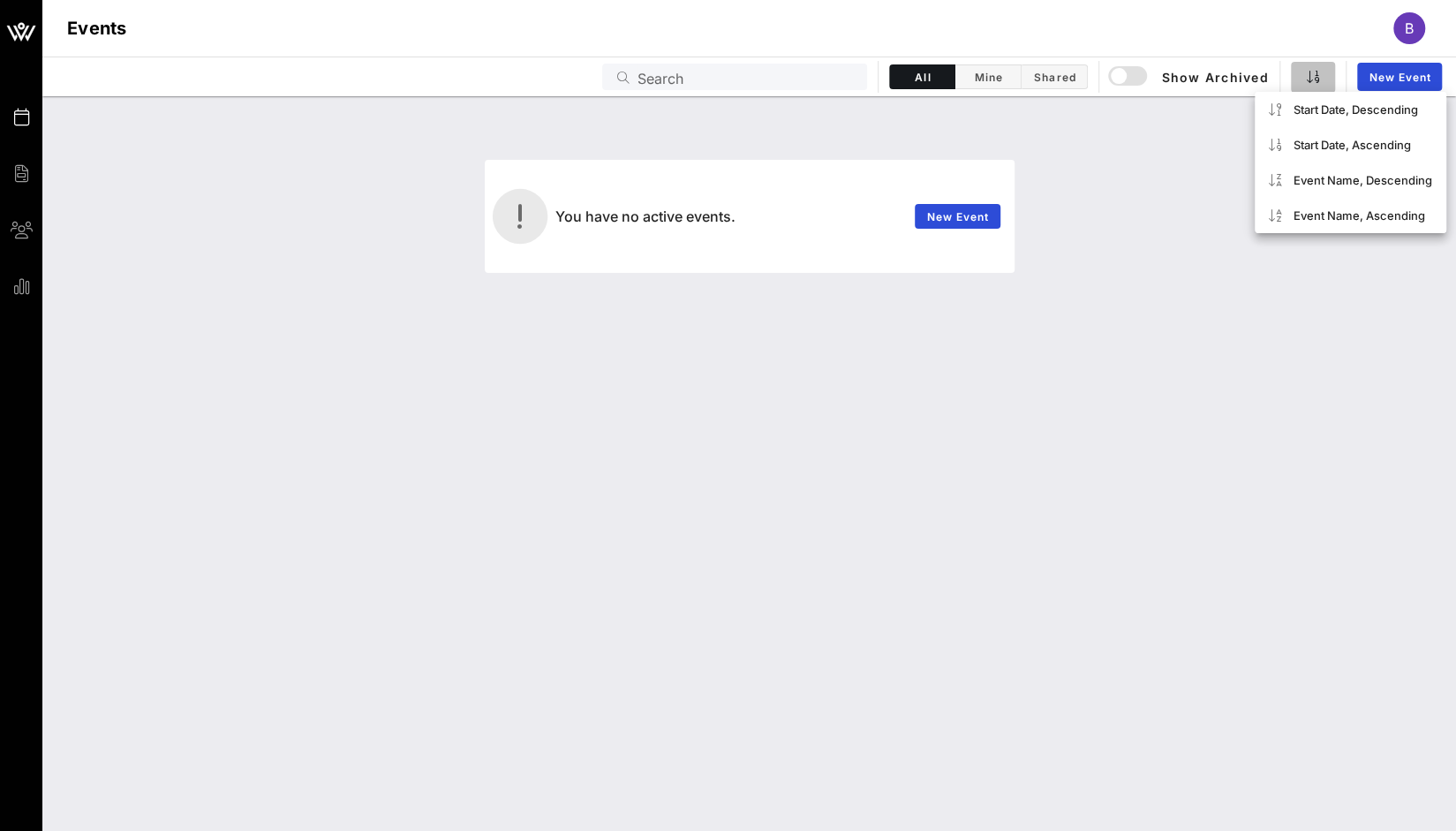
click at [1314, 75] on icon "button" at bounding box center [1314, 77] width 14 height 14
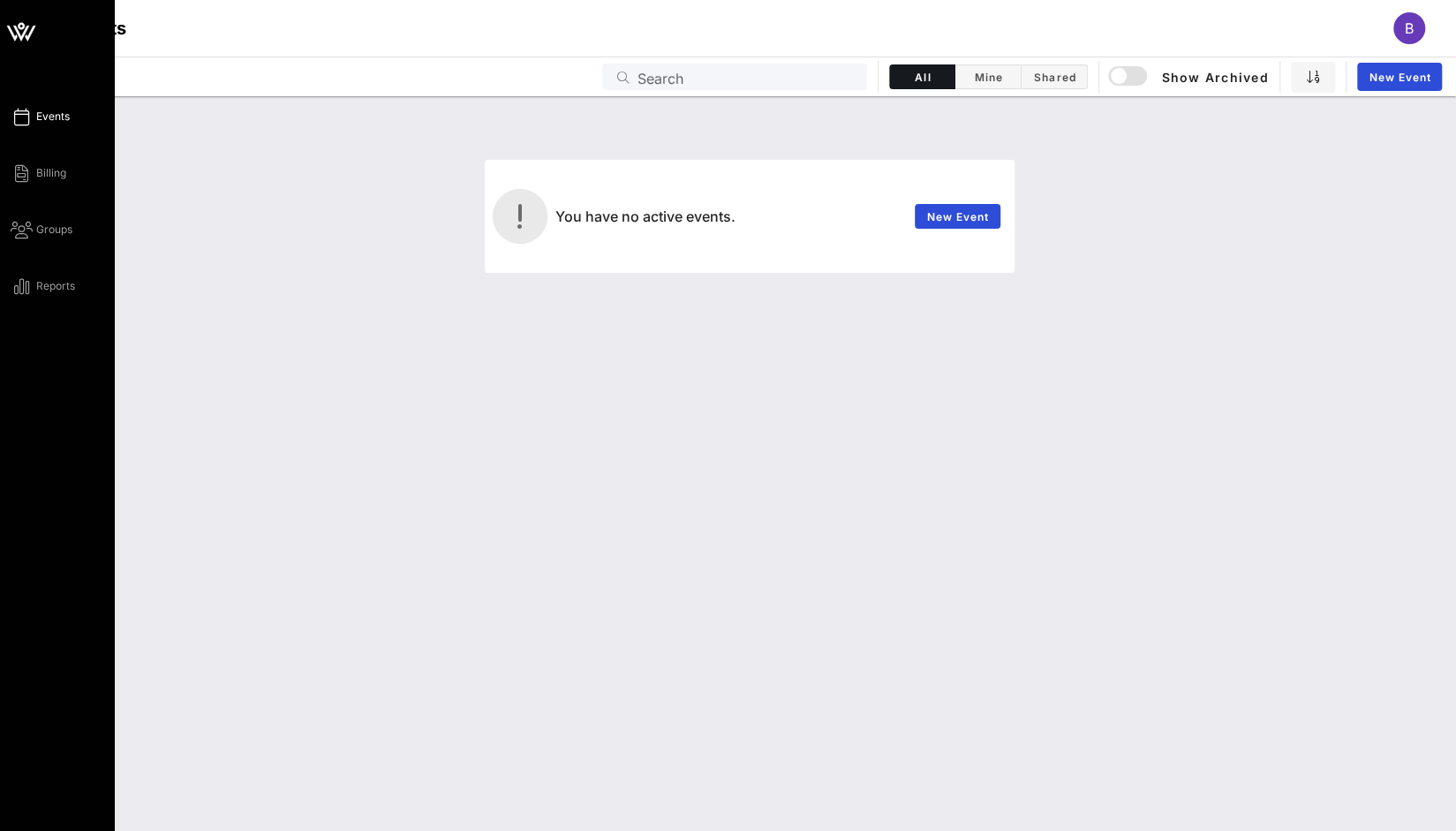
click at [52, 116] on span "Events" at bounding box center [53, 117] width 34 height 16
click at [34, 291] on link "Reports" at bounding box center [42, 286] width 65 height 21
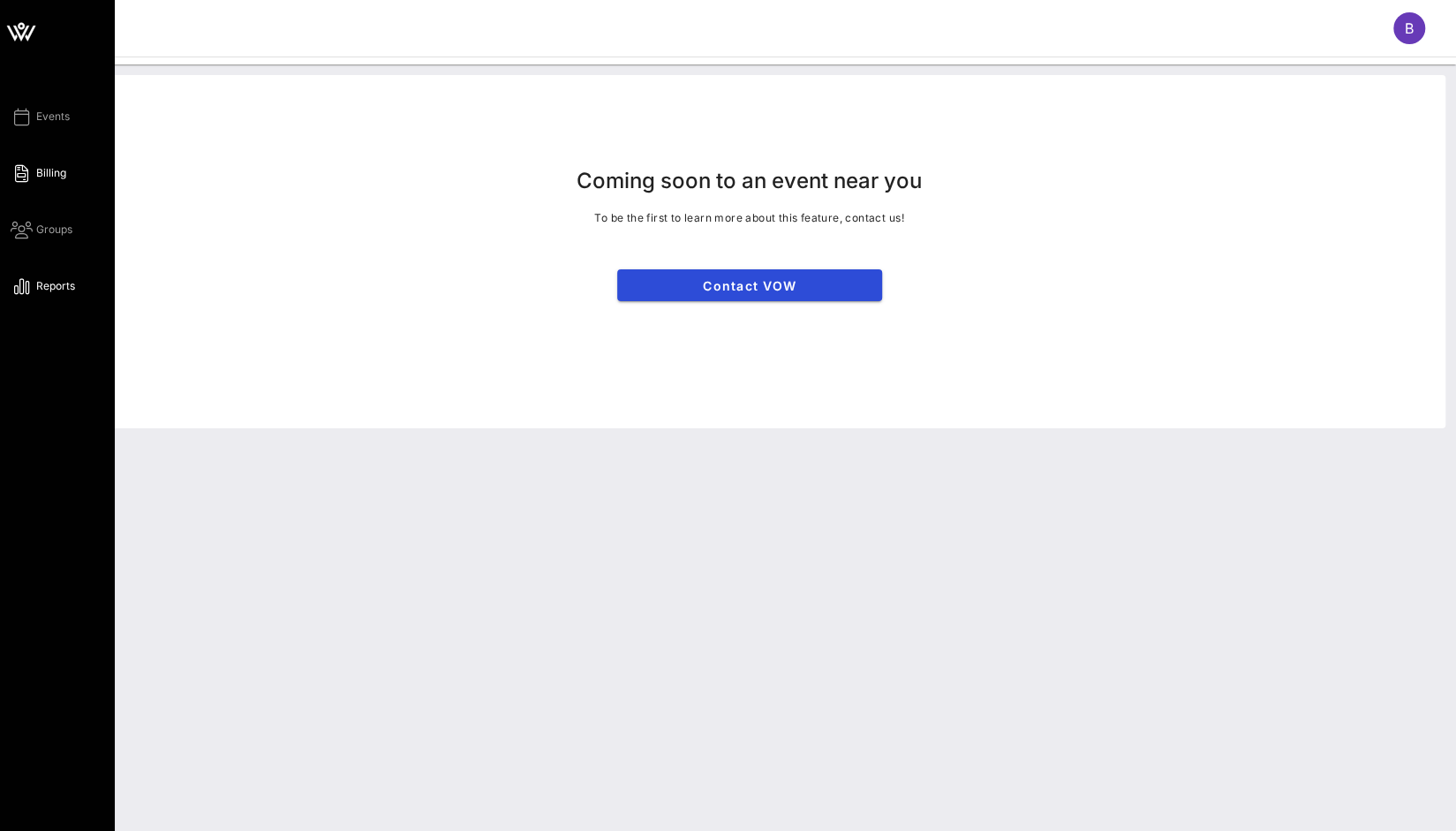
click at [41, 177] on span "Billing" at bounding box center [51, 173] width 30 height 16
click at [50, 224] on span "Groups" at bounding box center [54, 230] width 36 height 16
click at [56, 116] on span "Events" at bounding box center [53, 117] width 34 height 16
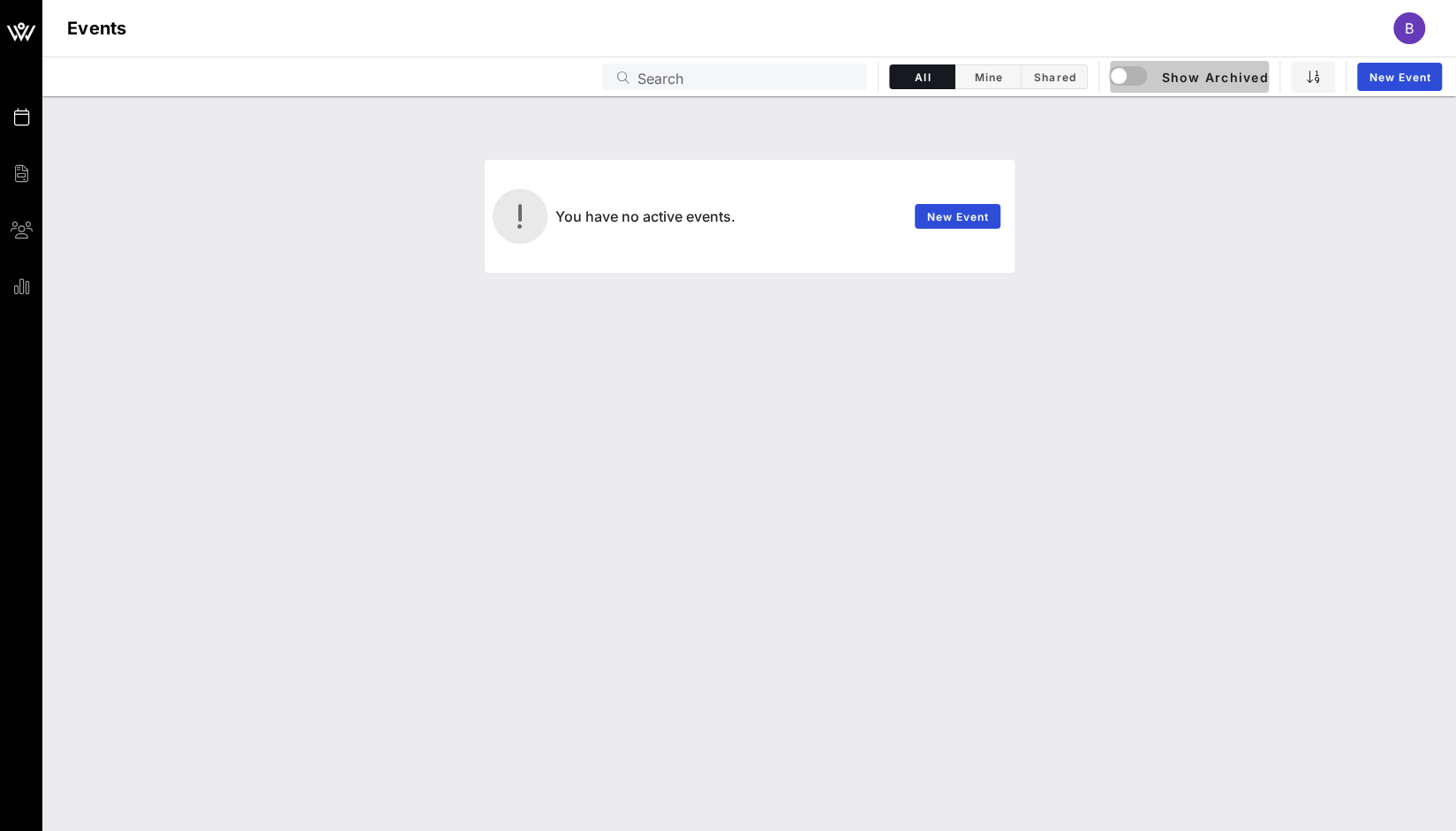
click at [1166, 77] on span "Show Archived" at bounding box center [1190, 77] width 157 height 21
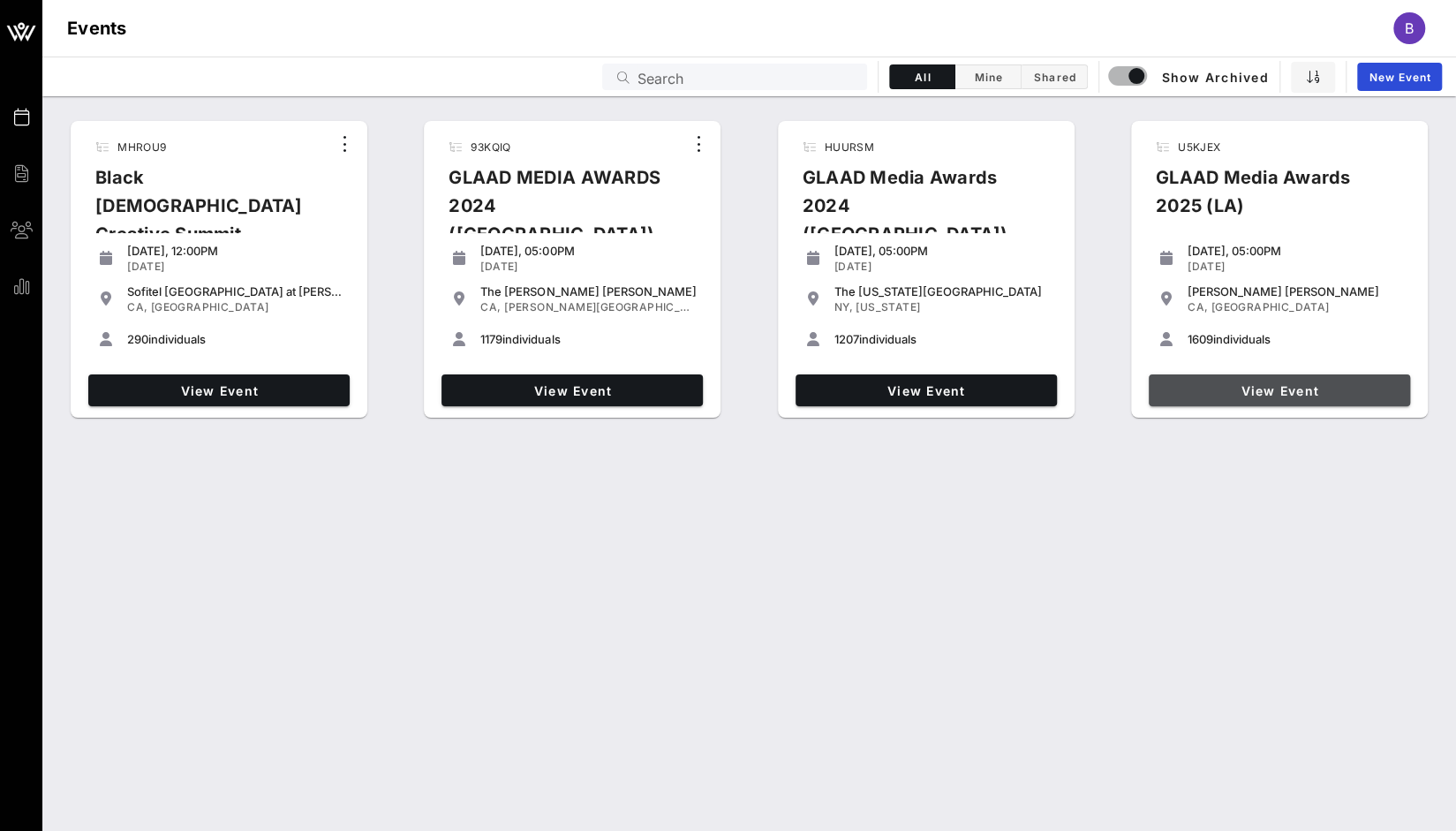
click at [1214, 386] on span "View Event" at bounding box center [1280, 391] width 248 height 15
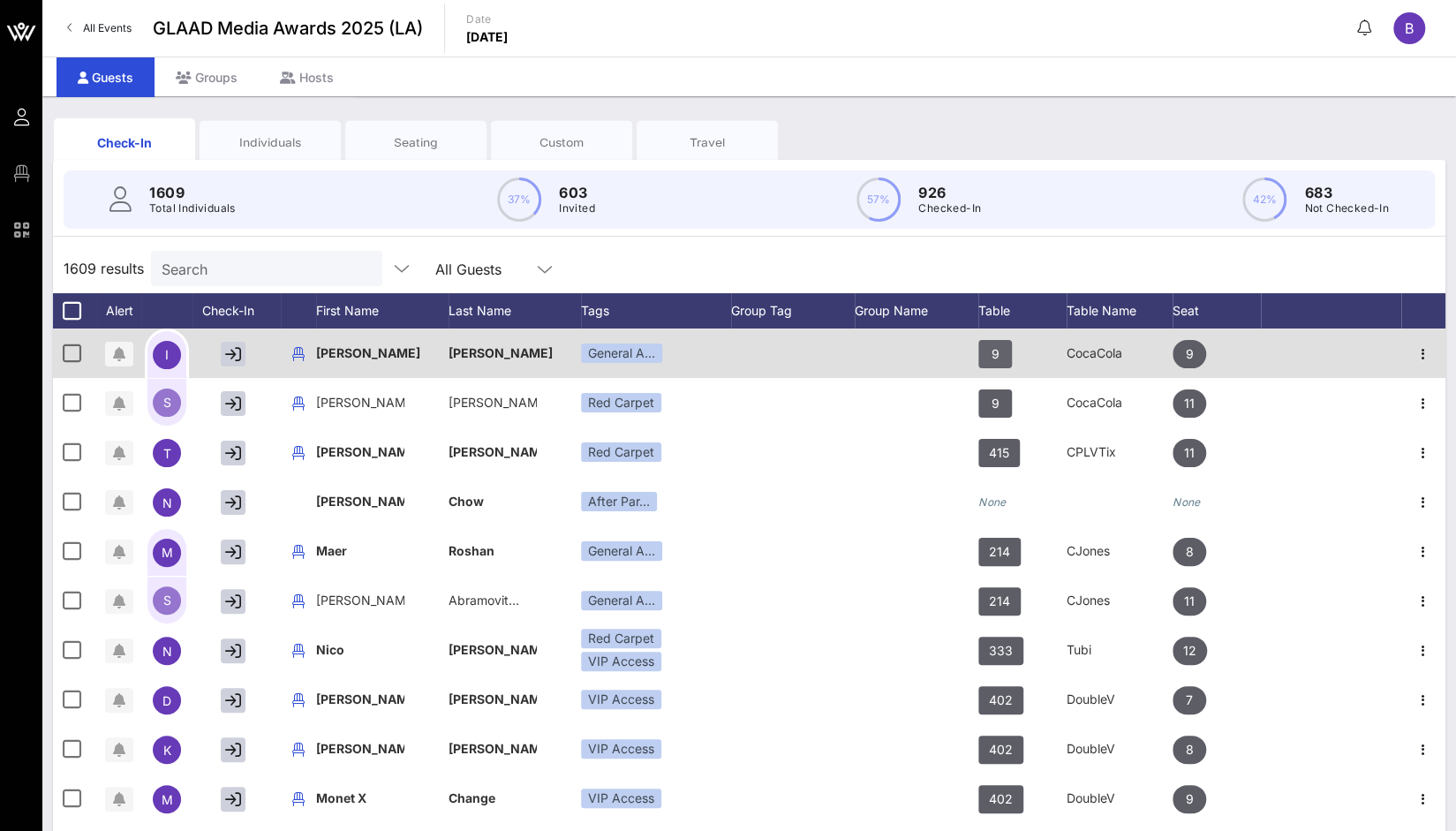
click at [996, 354] on span "9" at bounding box center [995, 355] width 8 height 28
click at [1191, 355] on span "9" at bounding box center [1190, 355] width 8 height 28
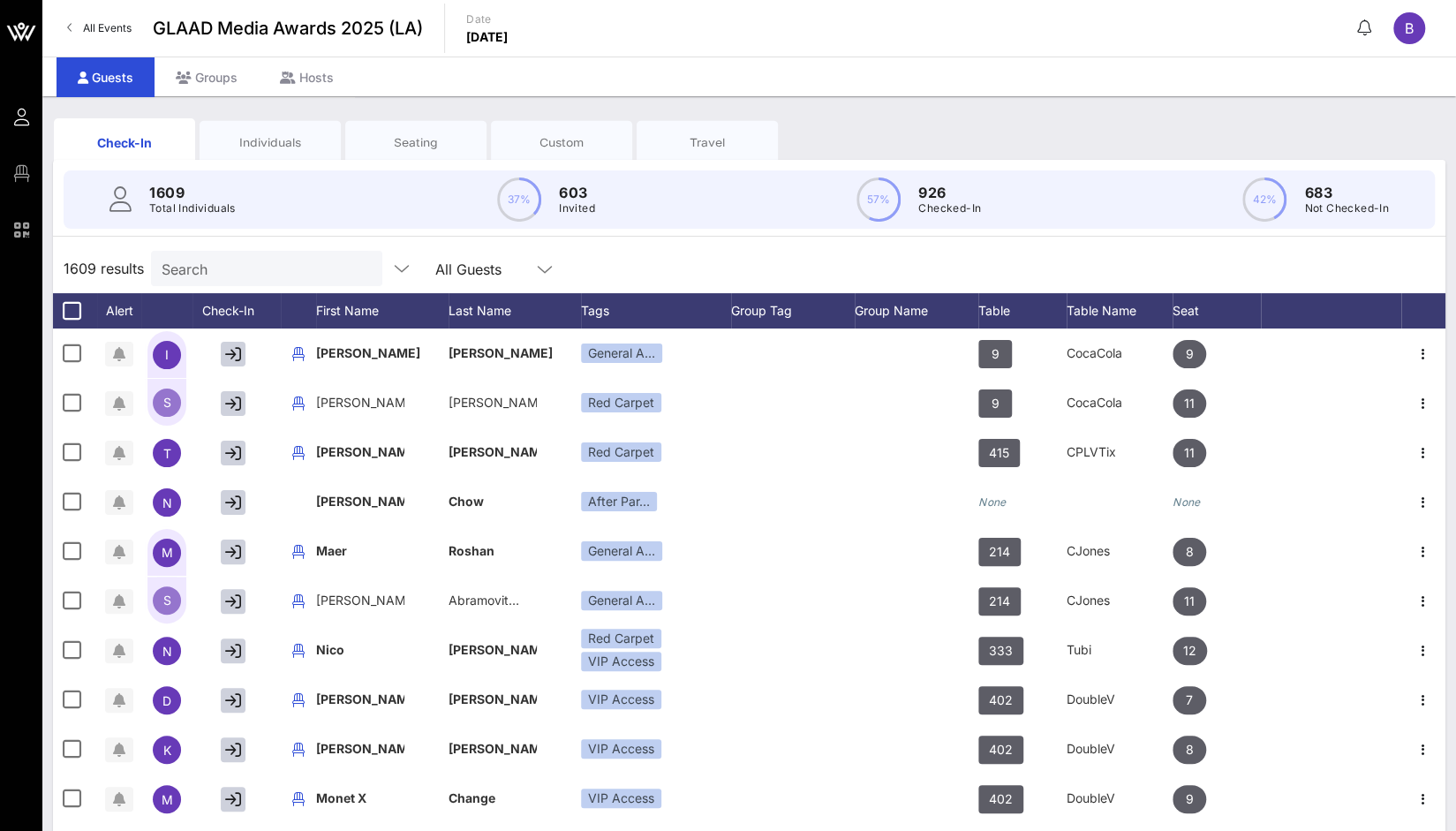
click at [728, 141] on div "Travel" at bounding box center [707, 142] width 115 height 17
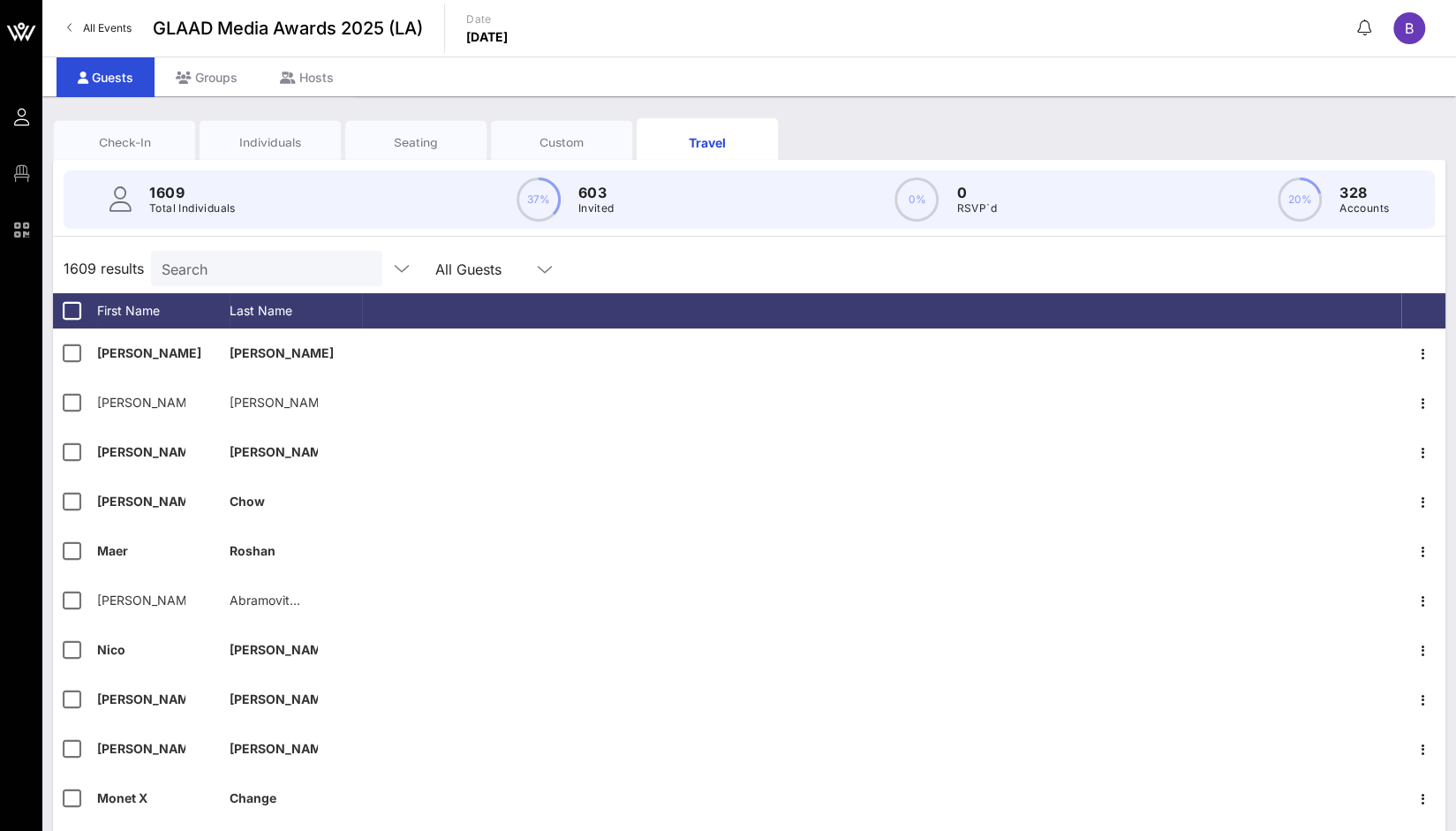
click at [558, 145] on div "Custom" at bounding box center [561, 142] width 115 height 17
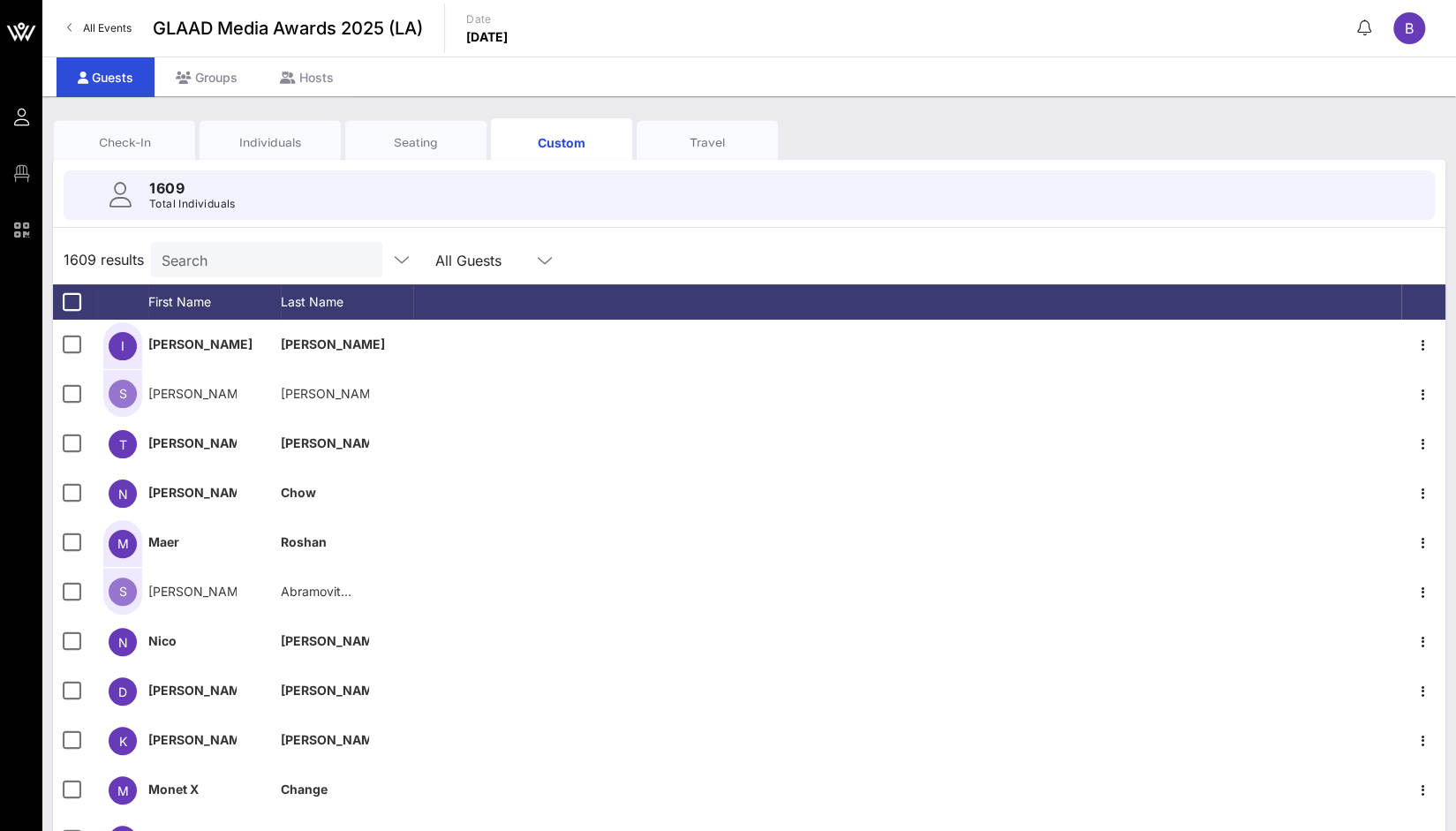
click at [387, 160] on div "1609 Total Individuals" at bounding box center [749, 195] width 1414 height 71
click at [396, 146] on div "Seating" at bounding box center [416, 142] width 115 height 17
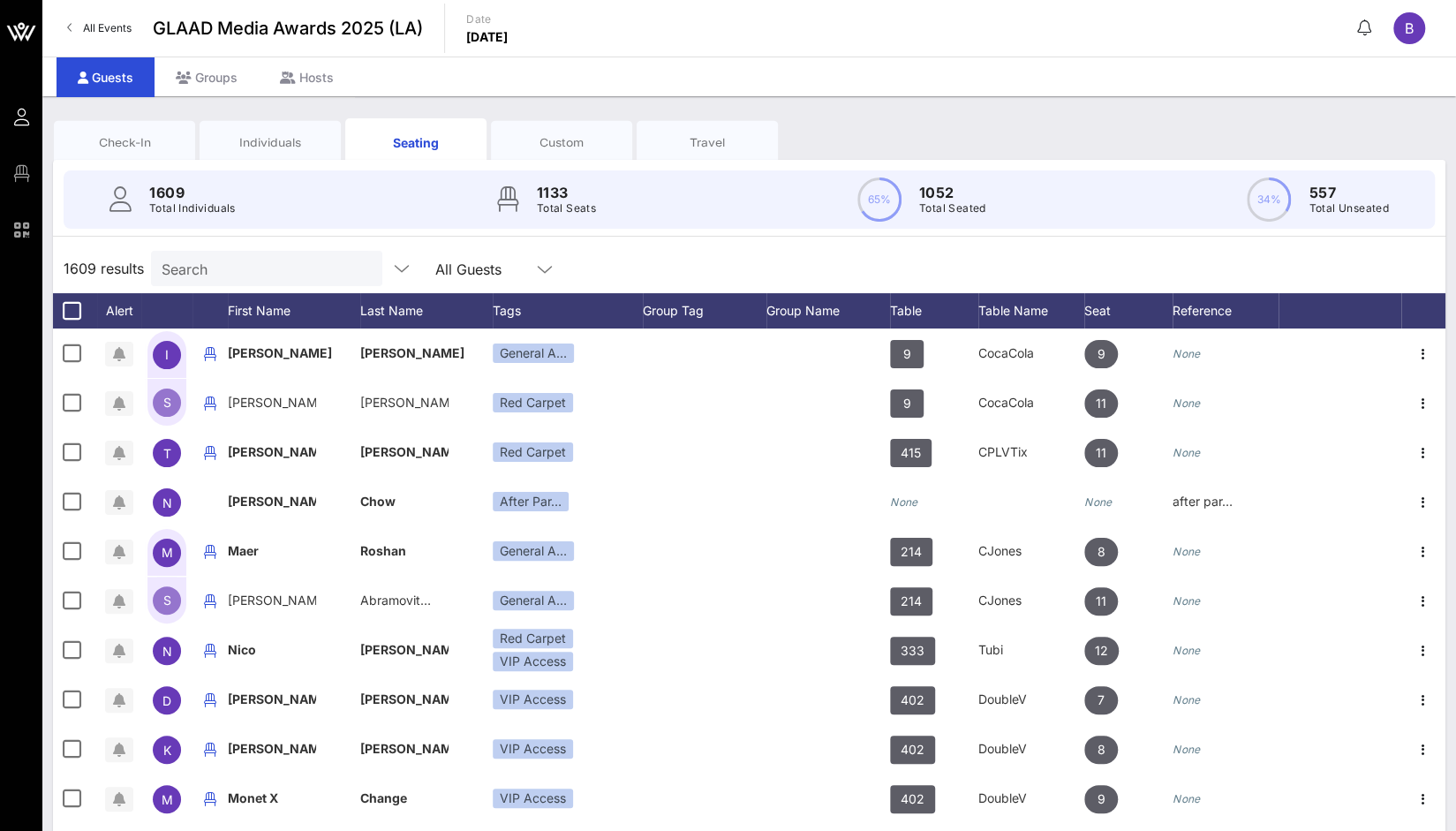
click at [279, 141] on div "Individuals" at bounding box center [271, 142] width 115 height 17
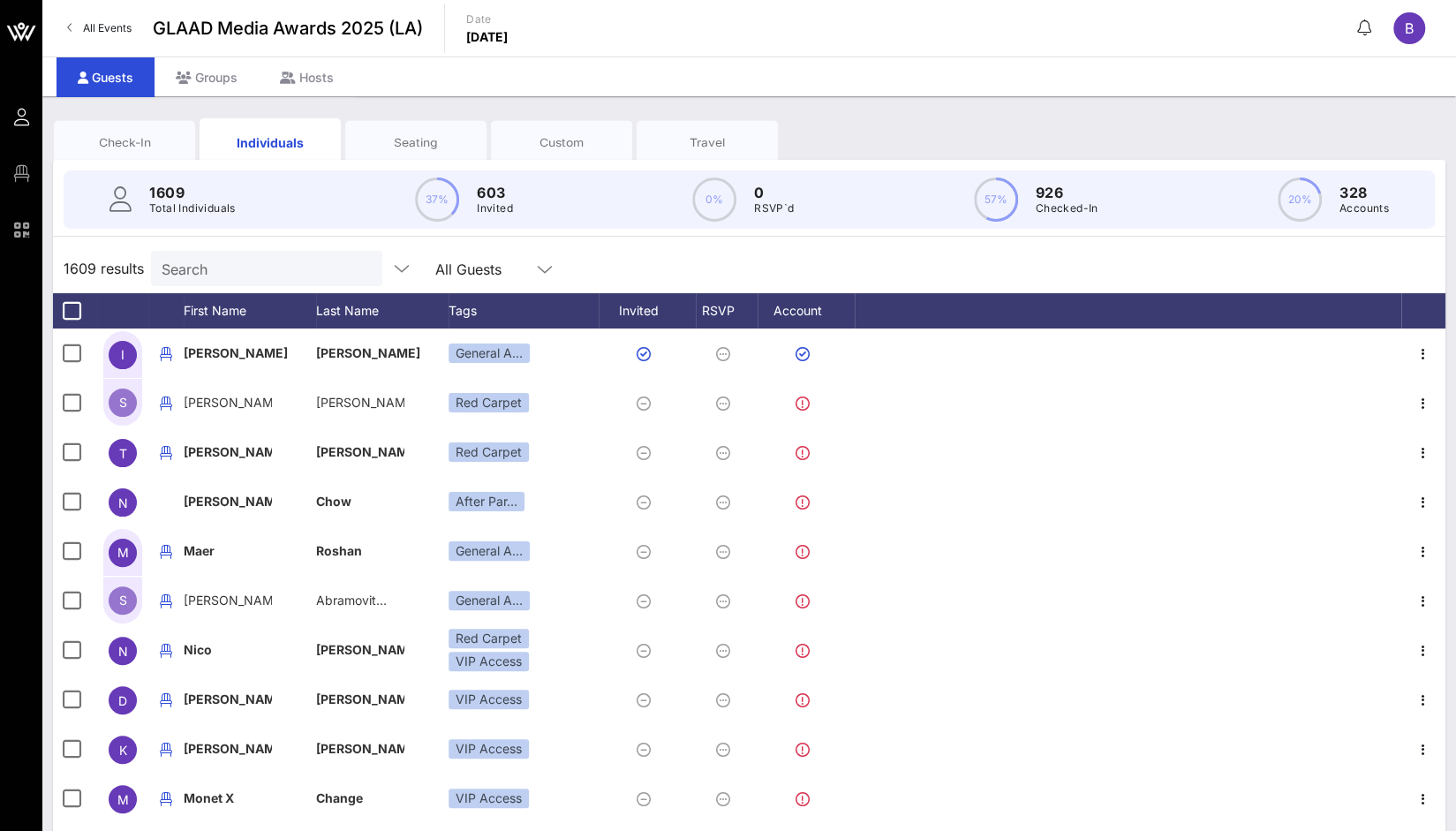
drag, startPoint x: 160, startPoint y: 137, endPoint x: 168, endPoint y: 163, distance: 27.2
click at [159, 138] on div "Check-In" at bounding box center [125, 142] width 115 height 17
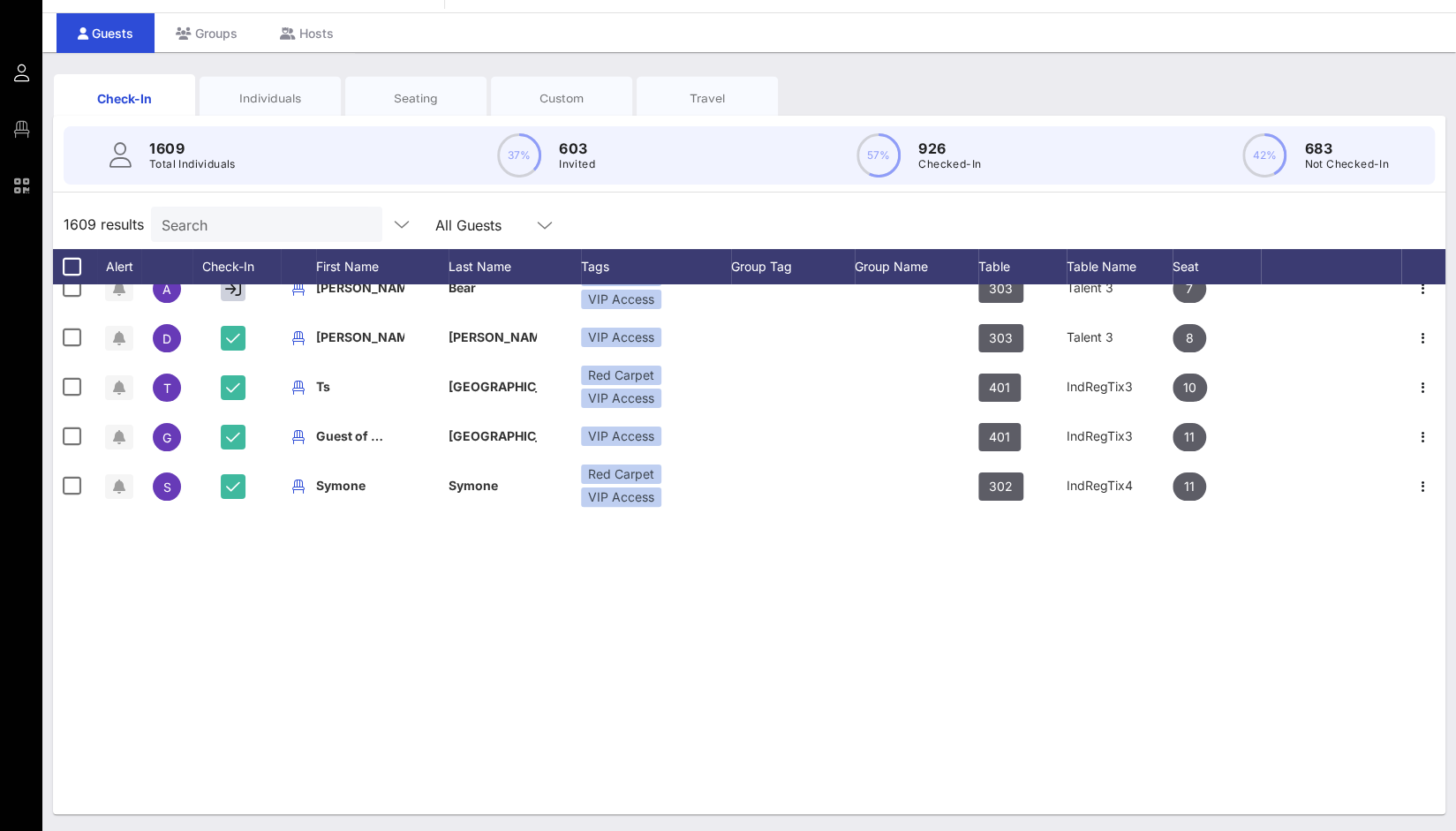
scroll to position [354, 0]
